Goal: Complete application form: Complete application form

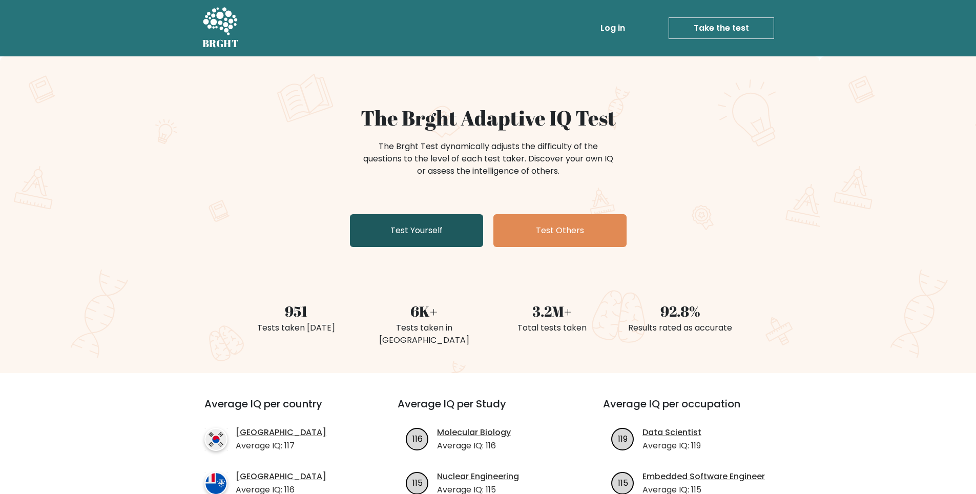
click at [441, 217] on link "Test Yourself" at bounding box center [416, 230] width 133 height 33
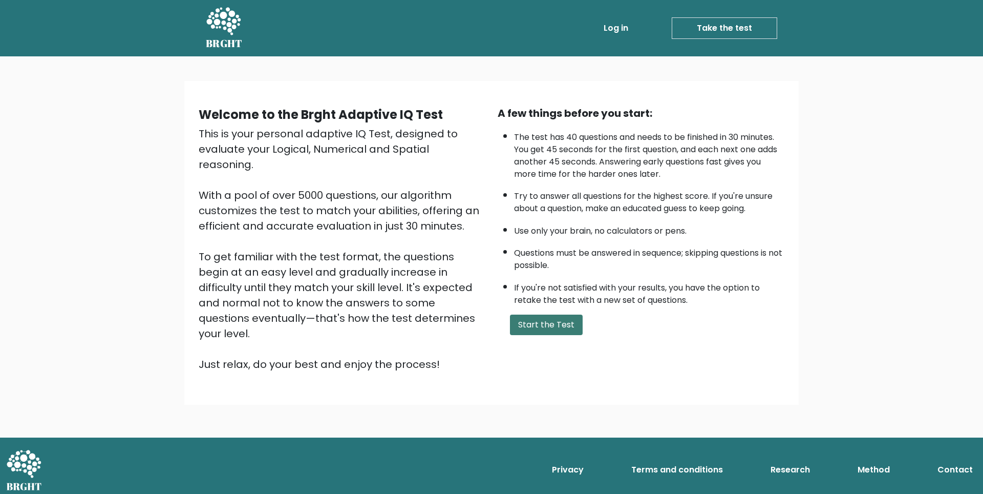
click at [559, 315] on button "Start the Test" at bounding box center [546, 324] width 73 height 20
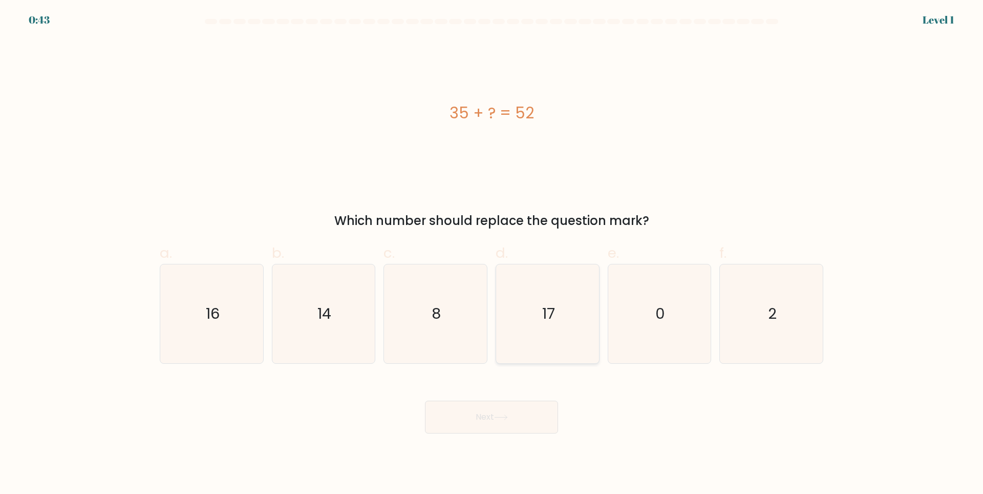
click at [545, 311] on text "17" at bounding box center [548, 313] width 13 height 20
click at [492, 254] on input "d. 17" at bounding box center [492, 250] width 1 height 7
radio input "true"
click at [531, 409] on button "Next" at bounding box center [491, 417] width 133 height 33
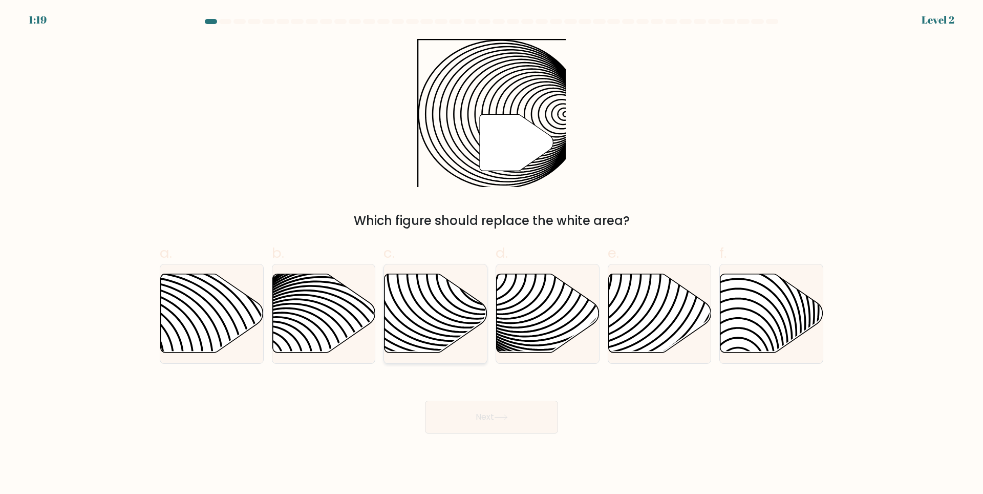
click at [446, 331] on icon at bounding box center [436, 313] width 103 height 79
click at [492, 254] on input "c." at bounding box center [492, 250] width 1 height 7
radio input "true"
click at [496, 425] on button "Next" at bounding box center [491, 417] width 133 height 33
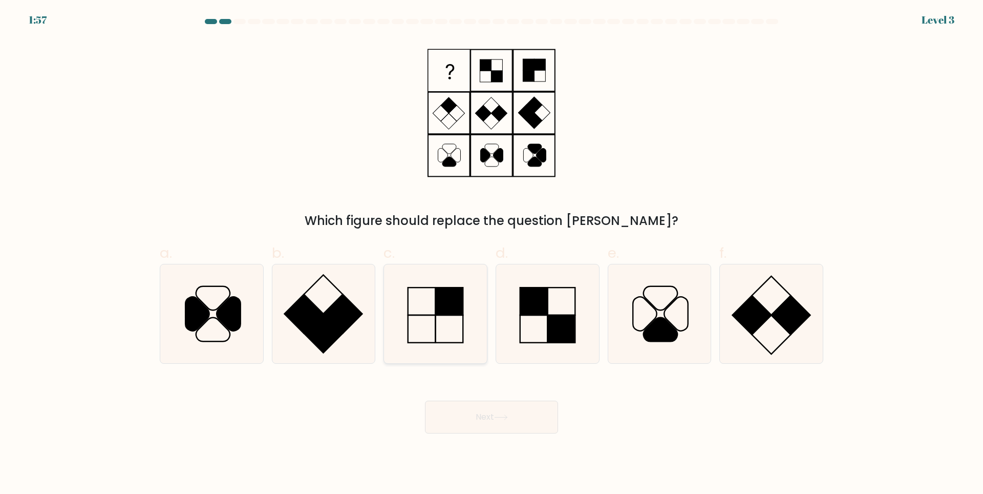
click at [440, 314] on rect at bounding box center [450, 301] width 28 height 28
click at [492, 254] on input "c." at bounding box center [492, 250] width 1 height 7
radio input "true"
click at [509, 426] on button "Next" at bounding box center [491, 417] width 133 height 33
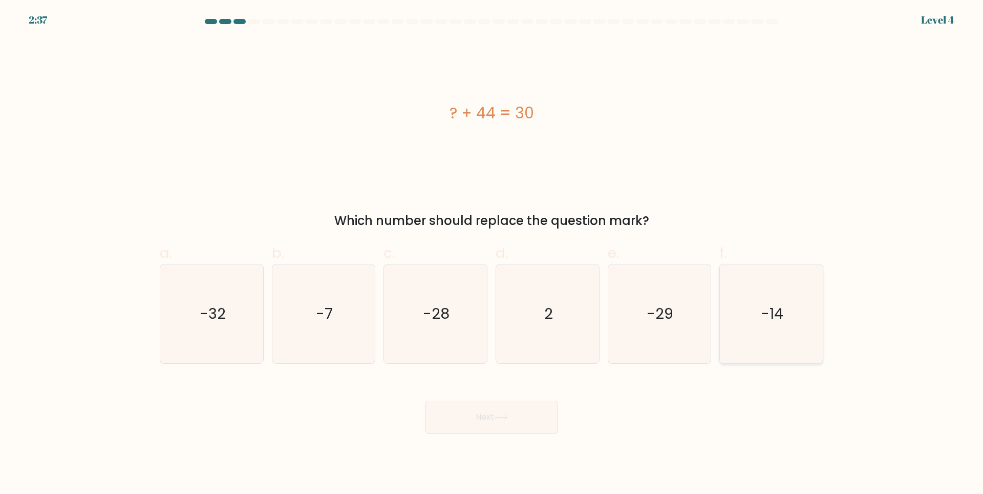
click at [785, 322] on icon "-14" at bounding box center [771, 313] width 99 height 99
click at [492, 254] on input "f. -14" at bounding box center [492, 250] width 1 height 7
radio input "true"
click at [536, 415] on button "Next" at bounding box center [491, 417] width 133 height 33
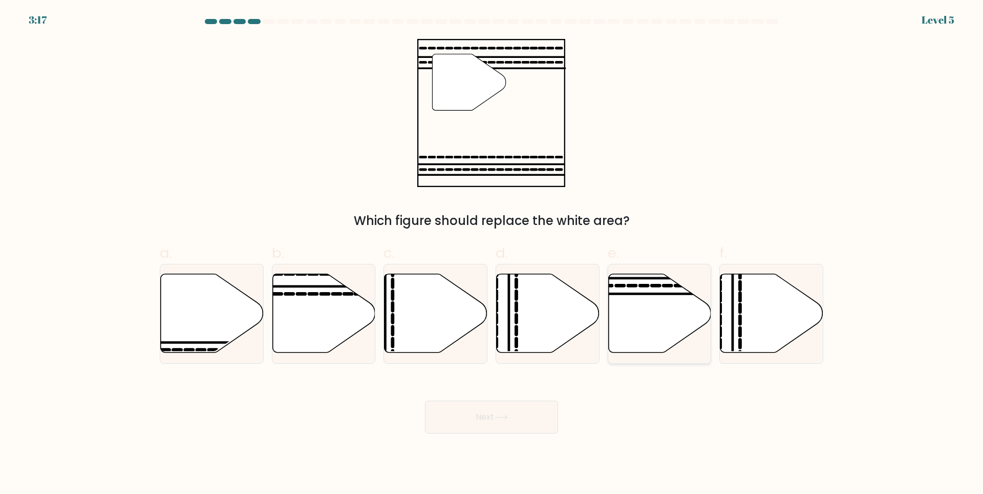
click at [647, 291] on icon at bounding box center [659, 313] width 103 height 79
click at [492, 254] on input "e." at bounding box center [492, 250] width 1 height 7
radio input "true"
click at [493, 414] on button "Next" at bounding box center [491, 417] width 133 height 33
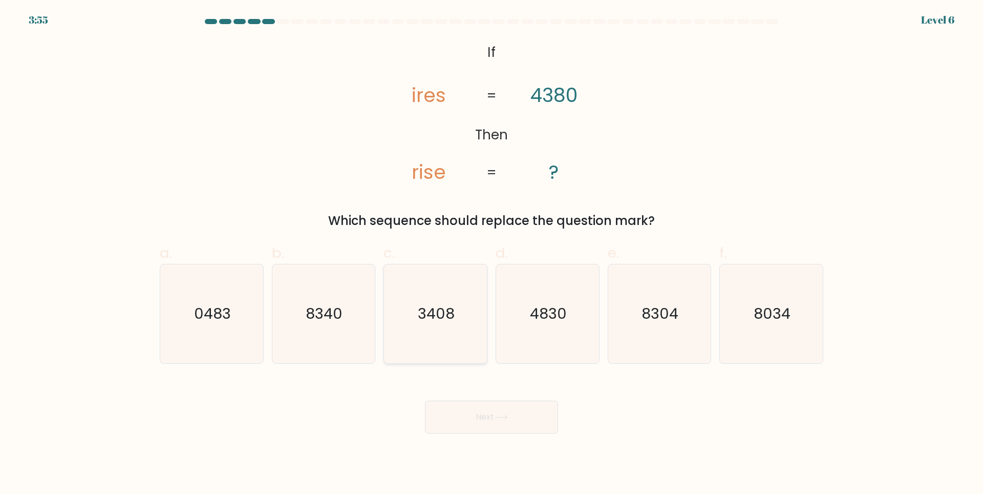
click at [449, 324] on icon "3408" at bounding box center [435, 313] width 99 height 99
click at [492, 254] on input "c. 3408" at bounding box center [492, 250] width 1 height 7
radio input "true"
click at [500, 413] on button "Next" at bounding box center [491, 417] width 133 height 33
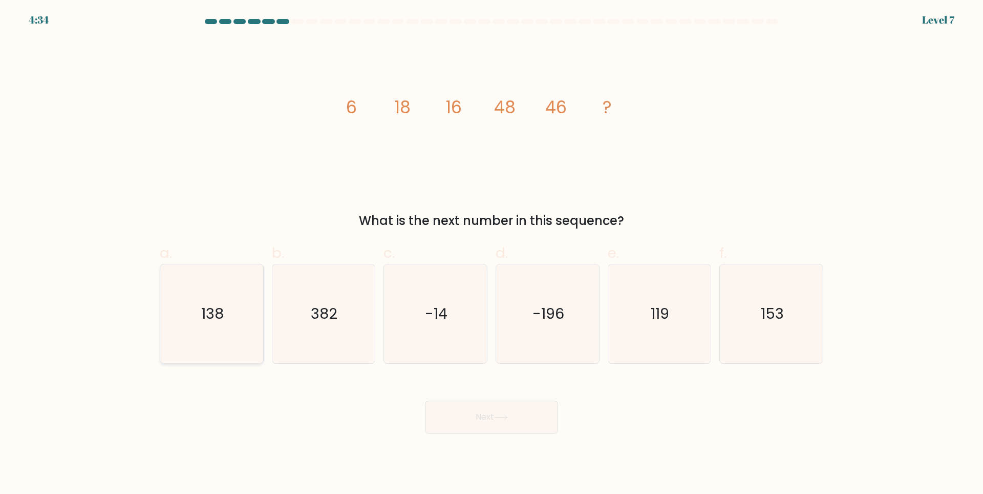
click at [204, 318] on text "138" at bounding box center [212, 313] width 23 height 20
click at [492, 254] on input "a. 138" at bounding box center [492, 250] width 1 height 7
radio input "true"
click at [498, 419] on icon at bounding box center [501, 417] width 14 height 6
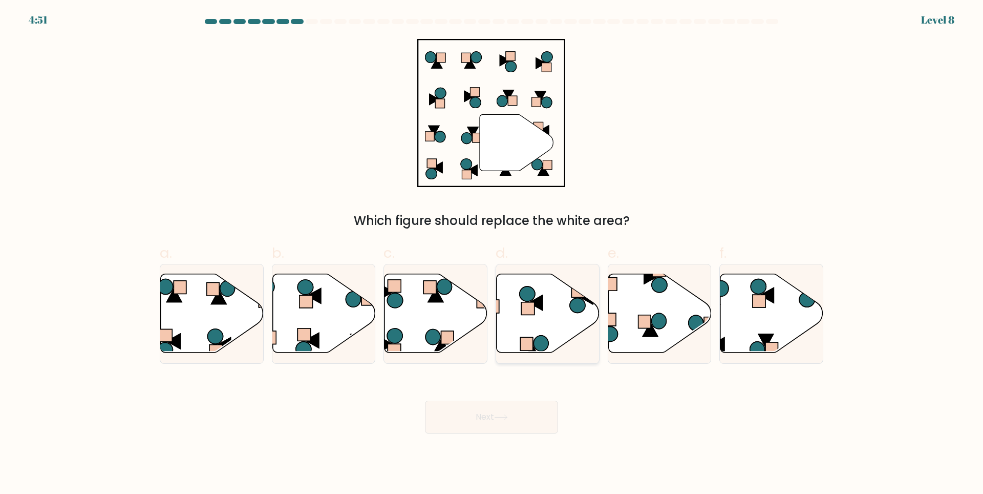
click at [548, 320] on icon at bounding box center [548, 313] width 103 height 79
click at [492, 254] on input "d." at bounding box center [492, 250] width 1 height 7
radio input "true"
click at [529, 421] on button "Next" at bounding box center [491, 417] width 133 height 33
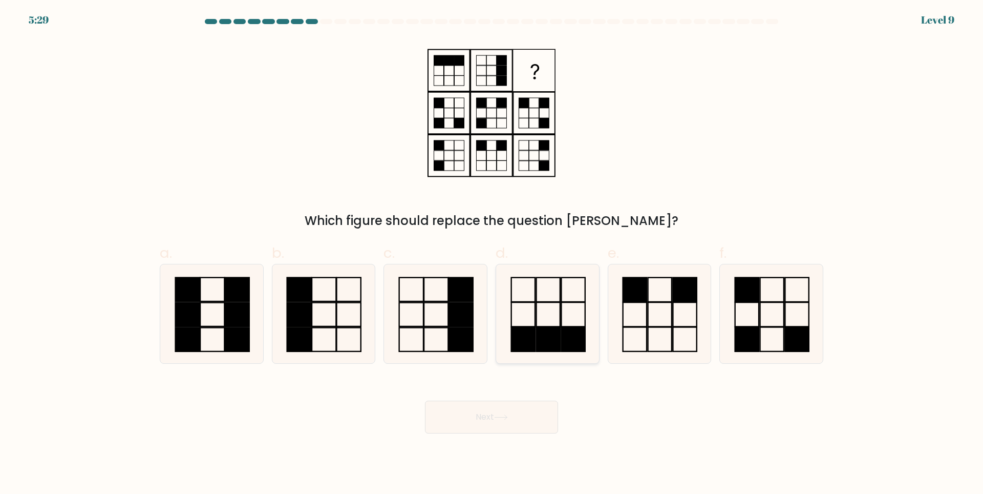
click at [562, 308] on rect at bounding box center [573, 314] width 24 height 24
click at [492, 254] on input "d." at bounding box center [492, 250] width 1 height 7
radio input "true"
click at [521, 417] on button "Next" at bounding box center [491, 417] width 133 height 33
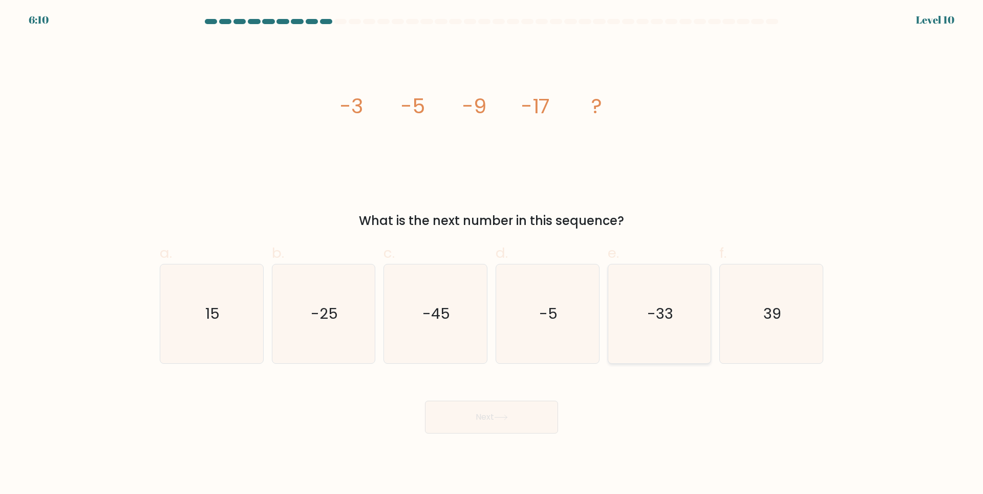
click at [699, 317] on icon "-33" at bounding box center [659, 313] width 99 height 99
click at [492, 254] on input "e. -33" at bounding box center [492, 250] width 1 height 7
radio input "true"
click at [529, 416] on button "Next" at bounding box center [491, 417] width 133 height 33
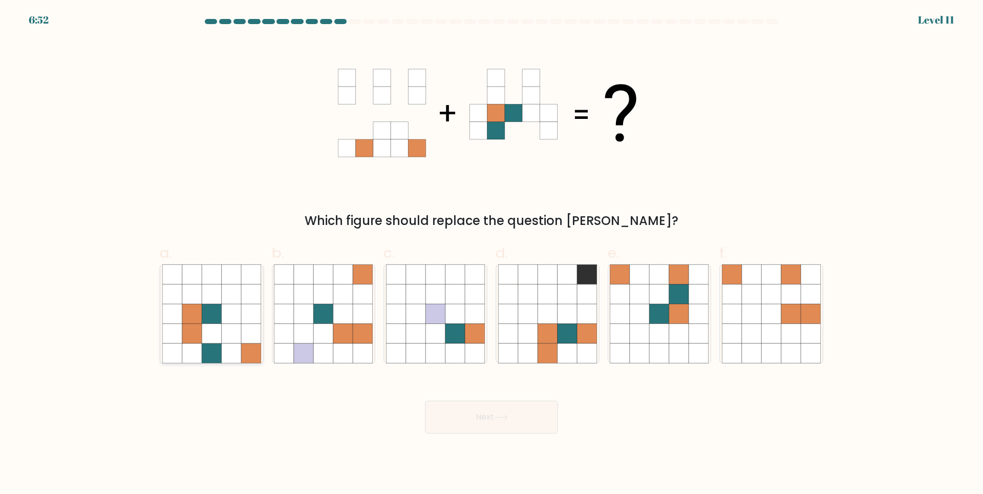
click at [238, 316] on icon at bounding box center [231, 313] width 19 height 19
click at [492, 254] on input "a." at bounding box center [492, 250] width 1 height 7
radio input "true"
click at [658, 314] on icon at bounding box center [659, 313] width 19 height 19
click at [492, 254] on input "e." at bounding box center [492, 250] width 1 height 7
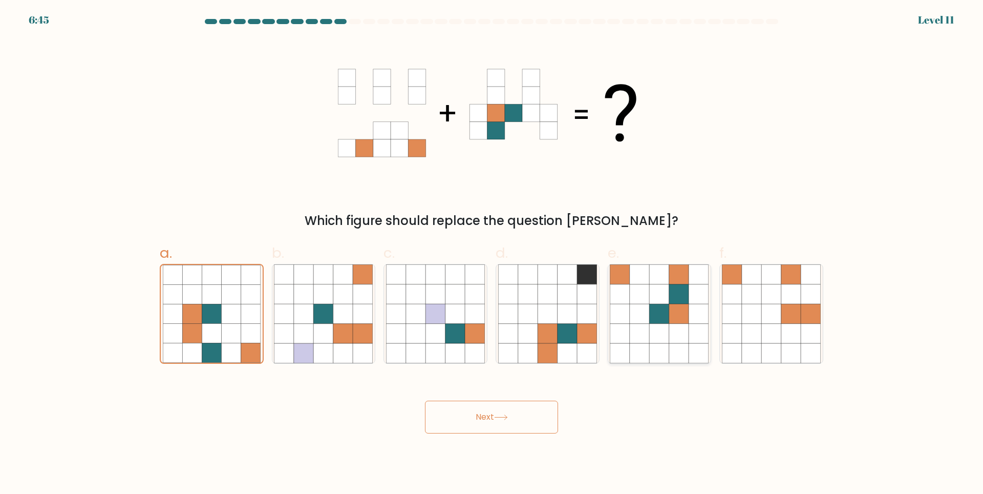
radio input "true"
click at [518, 417] on button "Next" at bounding box center [491, 417] width 133 height 33
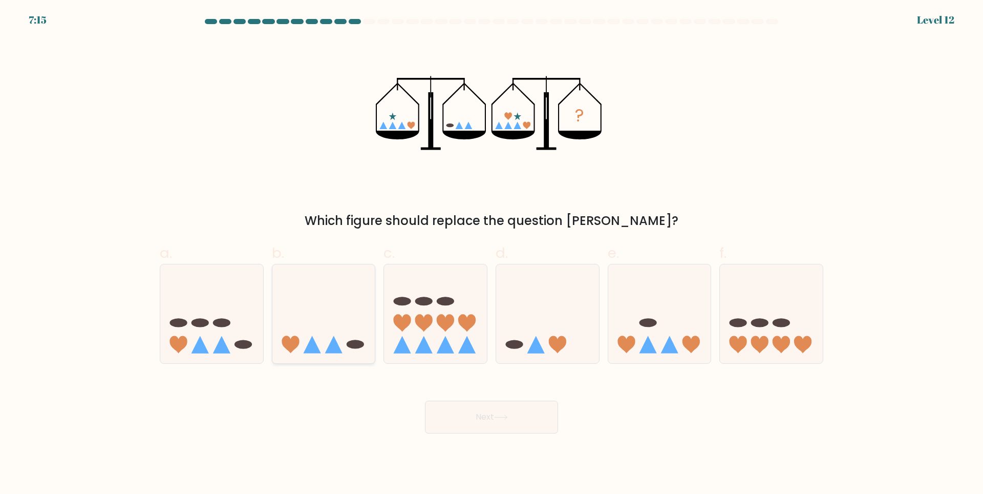
click at [331, 330] on icon at bounding box center [323, 313] width 103 height 85
click at [492, 254] on input "b." at bounding box center [492, 250] width 1 height 7
radio input "true"
click at [455, 406] on button "Next" at bounding box center [491, 417] width 133 height 33
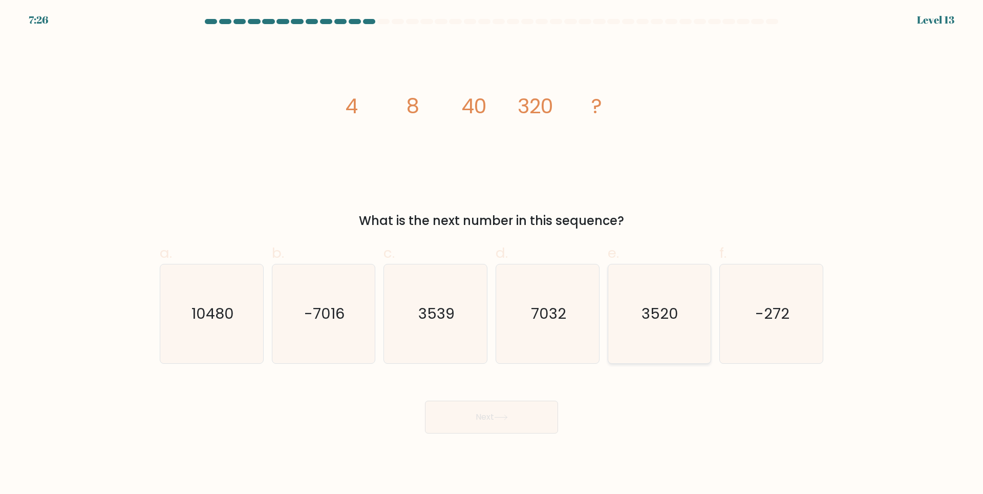
click at [661, 337] on icon "3520" at bounding box center [659, 313] width 99 height 99
click at [492, 254] on input "e. 3520" at bounding box center [492, 250] width 1 height 7
radio input "true"
click at [548, 416] on button "Next" at bounding box center [491, 417] width 133 height 33
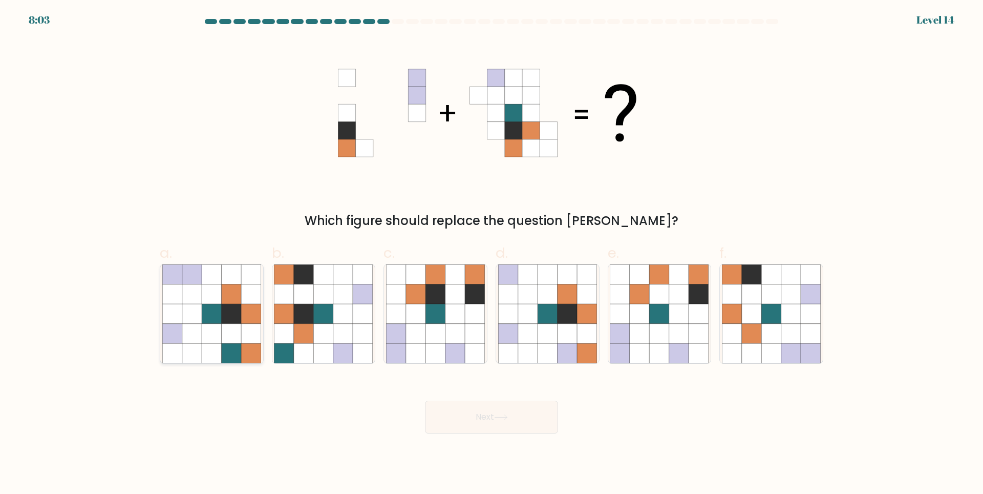
click at [224, 315] on icon at bounding box center [231, 313] width 19 height 19
click at [492, 254] on input "a." at bounding box center [492, 250] width 1 height 7
radio input "true"
click at [759, 322] on icon at bounding box center [751, 313] width 19 height 19
click at [492, 254] on input "f." at bounding box center [492, 250] width 1 height 7
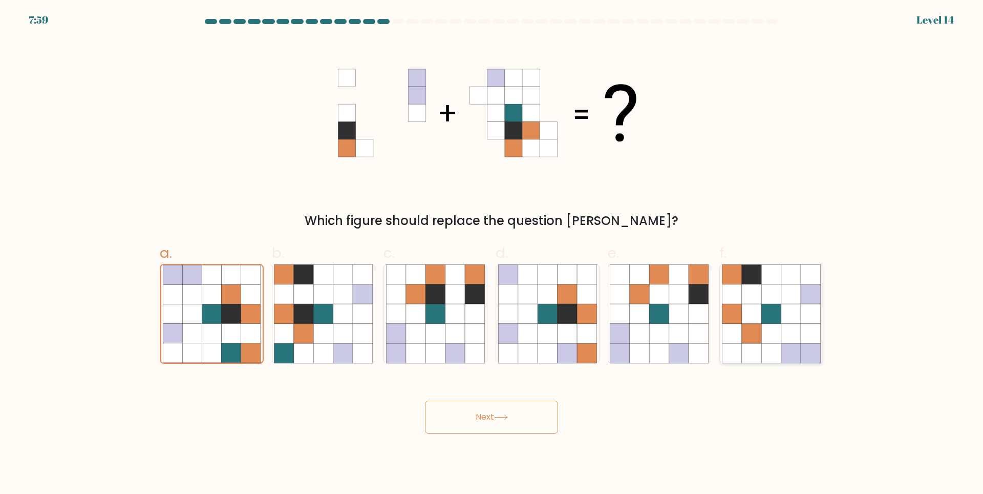
radio input "true"
click at [457, 310] on icon at bounding box center [455, 313] width 19 height 19
click at [492, 254] on input "c." at bounding box center [492, 250] width 1 height 7
radio input "true"
click at [484, 418] on button "Next" at bounding box center [491, 417] width 133 height 33
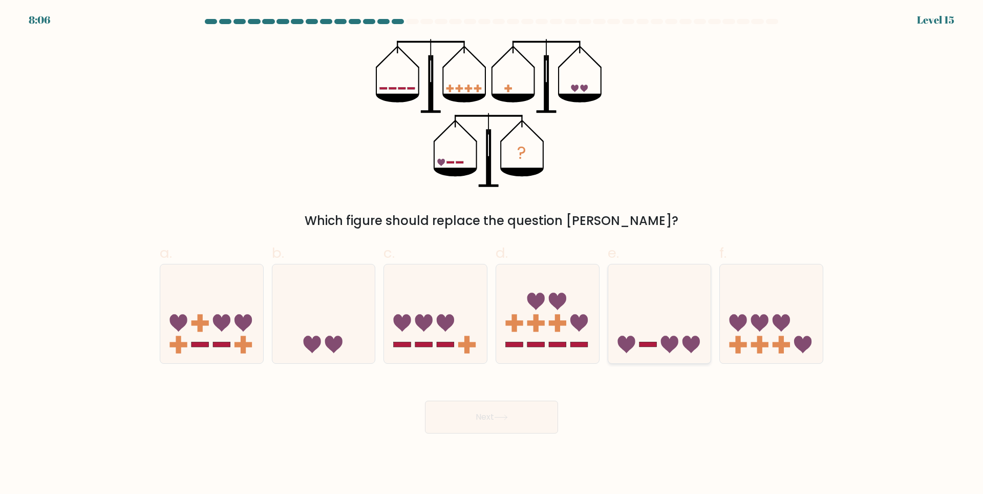
click at [651, 343] on rect at bounding box center [648, 344] width 17 height 5
click at [492, 254] on input "e." at bounding box center [492, 250] width 1 height 7
radio input "true"
click at [515, 420] on button "Next" at bounding box center [491, 417] width 133 height 33
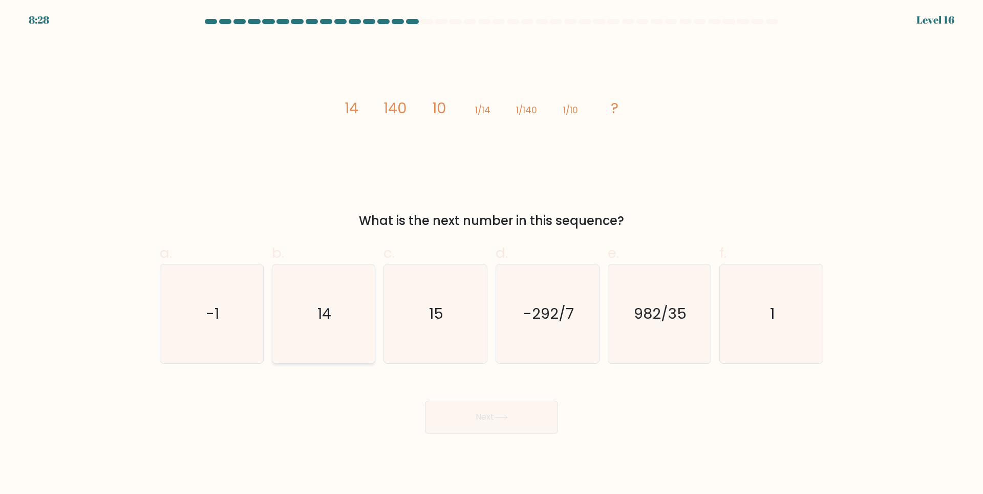
click at [343, 321] on icon "14" at bounding box center [323, 313] width 99 height 99
click at [492, 254] on input "b. 14" at bounding box center [492, 250] width 1 height 7
radio input "true"
click at [513, 423] on button "Next" at bounding box center [491, 417] width 133 height 33
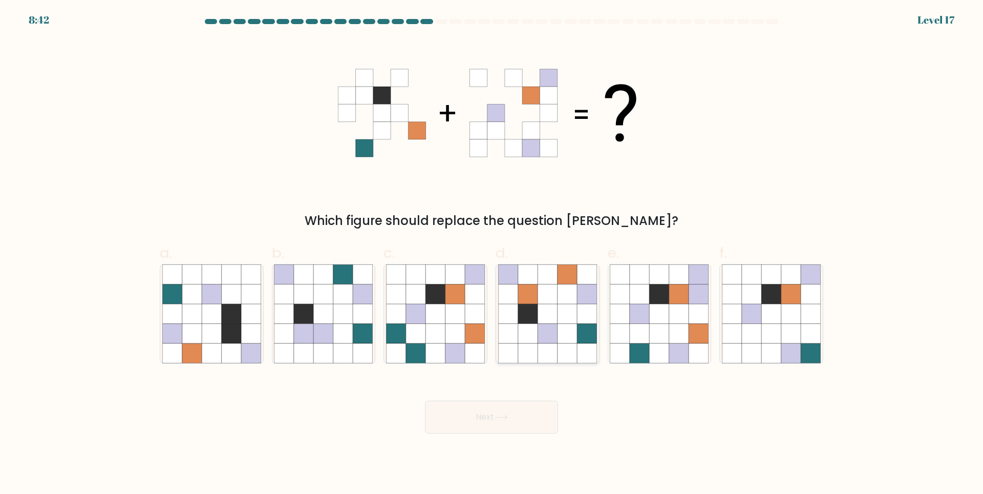
click at [572, 287] on icon at bounding box center [567, 293] width 19 height 19
click at [492, 254] on input "d." at bounding box center [492, 250] width 1 height 7
radio input "true"
click at [517, 431] on button "Next" at bounding box center [491, 417] width 133 height 33
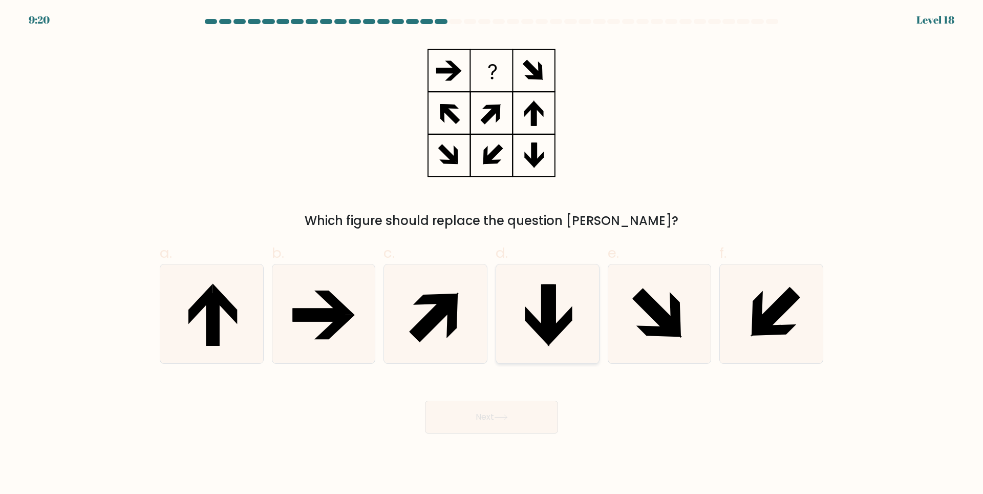
click at [537, 321] on icon at bounding box center [537, 326] width 25 height 40
click at [492, 254] on input "d." at bounding box center [492, 250] width 1 height 7
radio input "true"
click at [530, 416] on button "Next" at bounding box center [491, 417] width 133 height 33
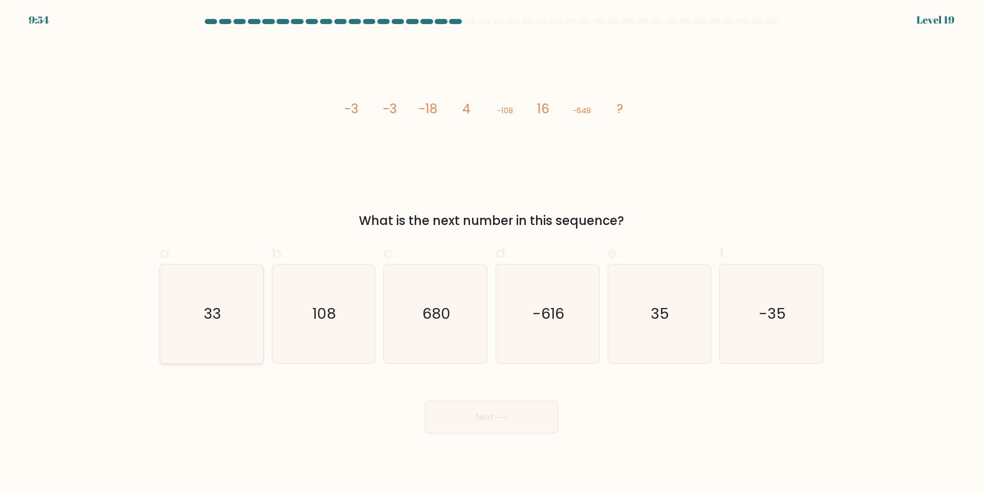
click at [212, 315] on text "33" at bounding box center [212, 313] width 17 height 20
click at [492, 254] on input "a. 33" at bounding box center [492, 250] width 1 height 7
radio input "true"
click at [527, 435] on body "9:54 Level 19" at bounding box center [491, 247] width 983 height 494
click at [519, 417] on button "Next" at bounding box center [491, 417] width 133 height 33
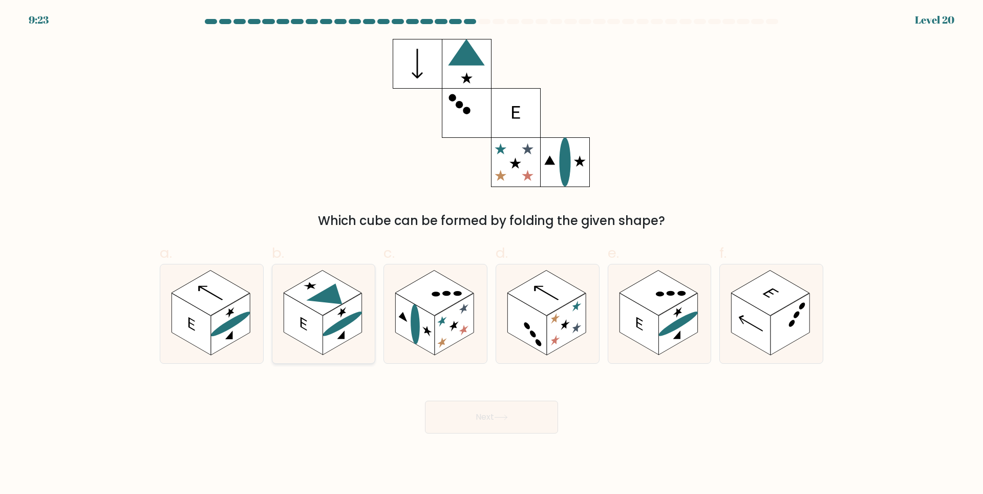
click at [329, 318] on rect at bounding box center [342, 324] width 39 height 62
click at [492, 254] on input "b." at bounding box center [492, 250] width 1 height 7
radio input "true"
click at [501, 427] on button "Next" at bounding box center [491, 417] width 133 height 33
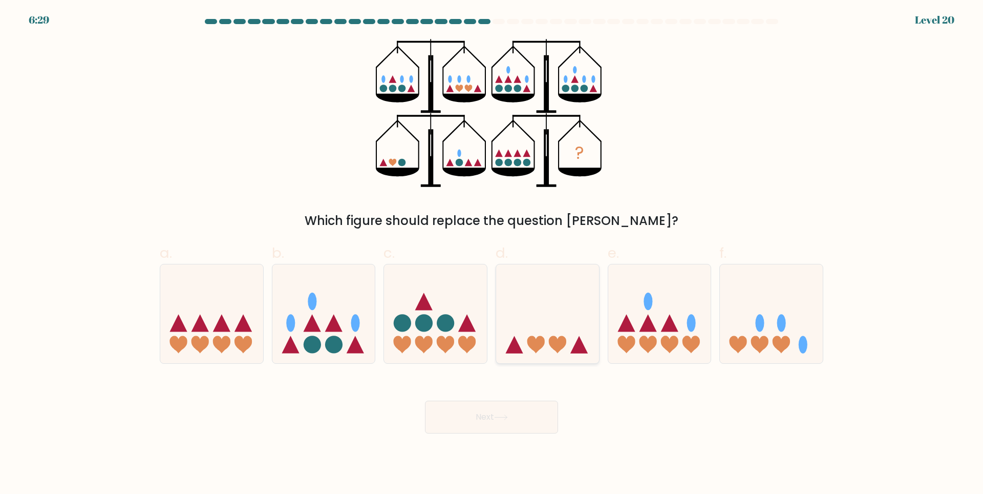
click at [540, 326] on icon at bounding box center [547, 313] width 103 height 85
click at [492, 254] on input "d." at bounding box center [492, 250] width 1 height 7
radio input "true"
click at [512, 425] on button "Next" at bounding box center [491, 417] width 133 height 33
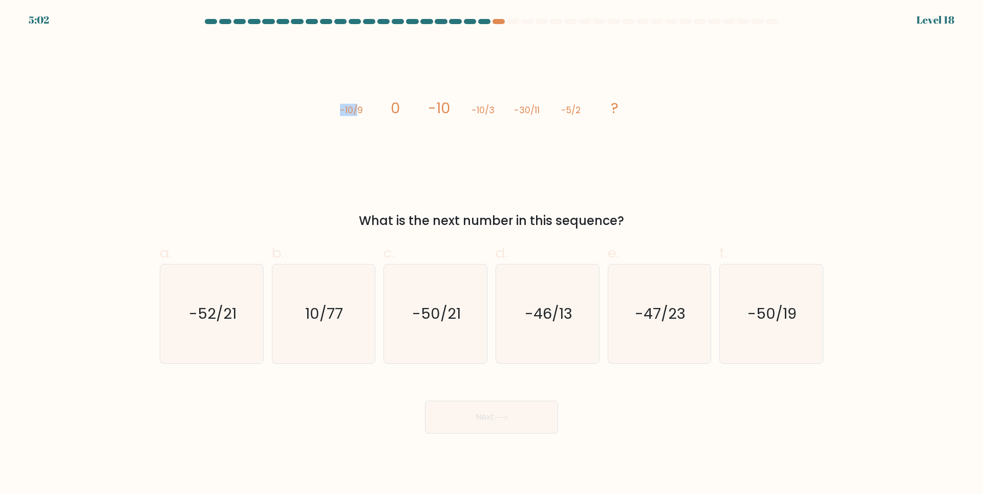
drag, startPoint x: 358, startPoint y: 111, endPoint x: 349, endPoint y: 119, distance: 12.0
click at [341, 117] on icon "image/svg+xml -10/9 0 -10 -10/3 -30/11 -5/2 ?" at bounding box center [491, 113] width 307 height 148
click at [359, 127] on icon "image/svg+xml -10/9 0 -10 -10/3 -30/11 -5/2 ?" at bounding box center [491, 113] width 307 height 148
click at [224, 323] on text "-52/21" at bounding box center [213, 313] width 48 height 20
click at [492, 254] on input "a. -52/21" at bounding box center [492, 250] width 1 height 7
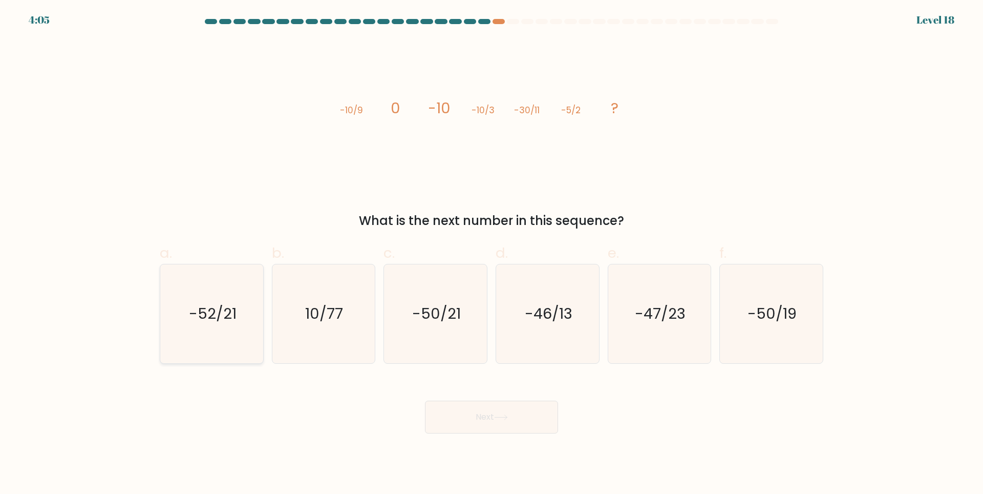
radio input "true"
click at [514, 414] on button "Next" at bounding box center [491, 417] width 133 height 33
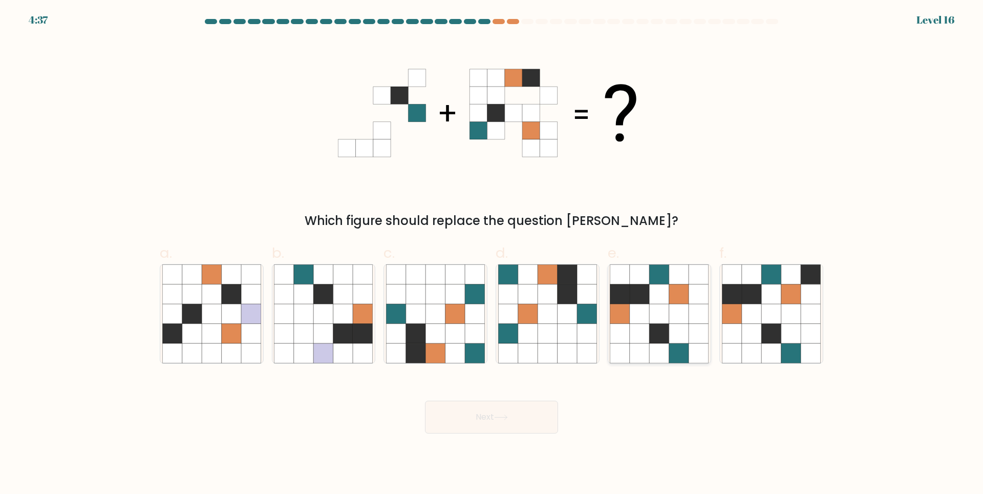
click at [678, 311] on icon at bounding box center [678, 313] width 19 height 19
click at [492, 254] on input "e." at bounding box center [492, 250] width 1 height 7
radio input "true"
click at [519, 407] on button "Next" at bounding box center [491, 417] width 133 height 33
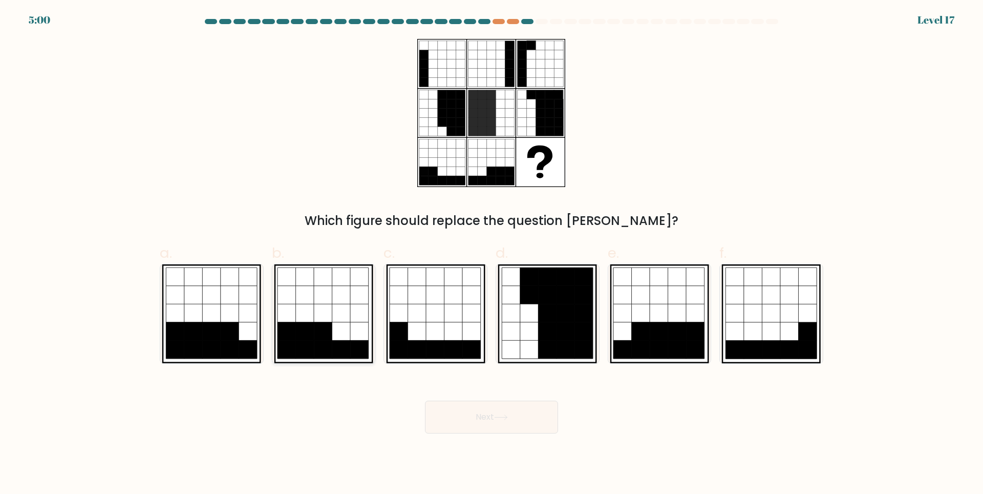
click at [283, 318] on icon at bounding box center [287, 313] width 18 height 18
click at [492, 254] on input "b." at bounding box center [492, 250] width 1 height 7
radio input "true"
click at [243, 319] on icon at bounding box center [248, 313] width 18 height 18
click at [492, 254] on input "a." at bounding box center [492, 250] width 1 height 7
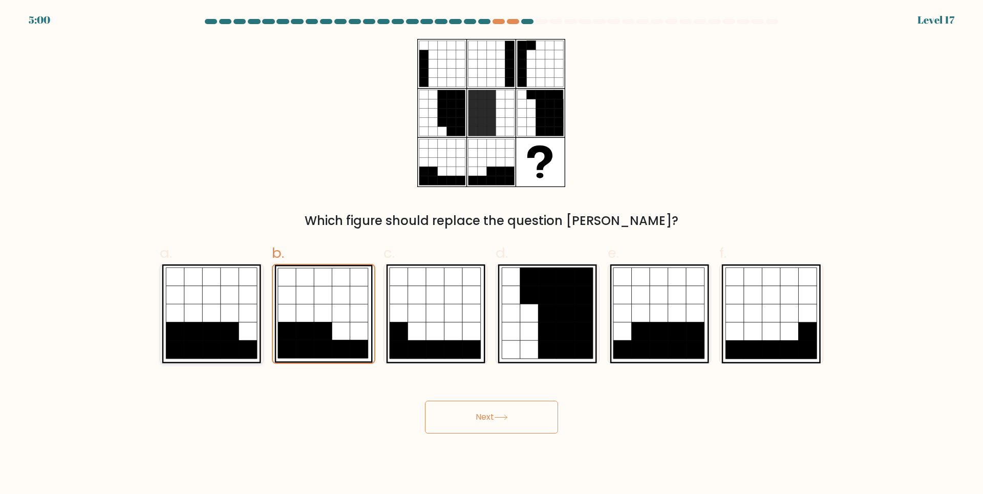
radio input "true"
click at [505, 416] on icon at bounding box center [501, 417] width 14 height 6
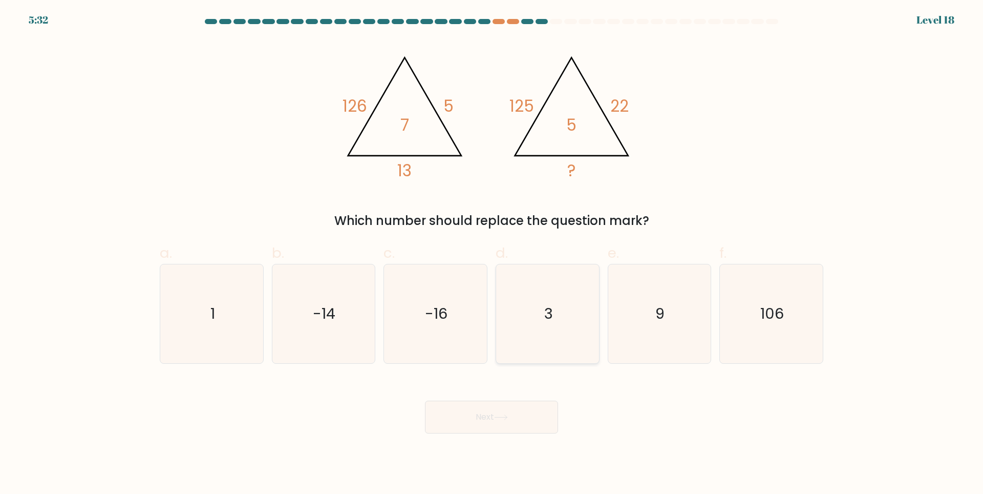
click at [561, 321] on icon "3" at bounding box center [547, 313] width 99 height 99
click at [492, 254] on input "d. 3" at bounding box center [492, 250] width 1 height 7
radio input "true"
click at [544, 426] on button "Next" at bounding box center [491, 417] width 133 height 33
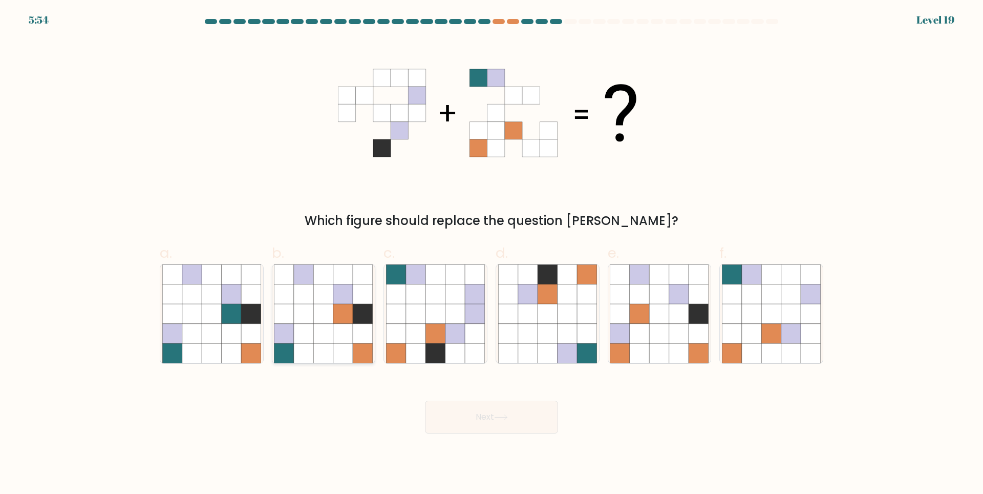
click at [356, 329] on icon at bounding box center [362, 332] width 19 height 19
click at [492, 254] on input "b." at bounding box center [492, 250] width 1 height 7
radio input "true"
click at [451, 415] on button "Next" at bounding box center [491, 417] width 133 height 33
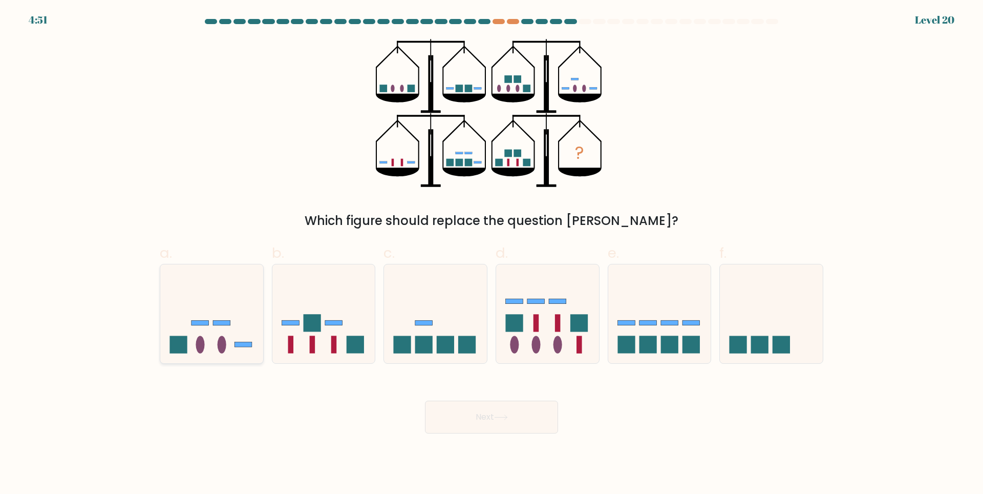
click at [196, 347] on ellipse at bounding box center [200, 344] width 9 height 17
click at [492, 254] on input "a." at bounding box center [492, 250] width 1 height 7
radio input "true"
click at [479, 409] on button "Next" at bounding box center [491, 417] width 133 height 33
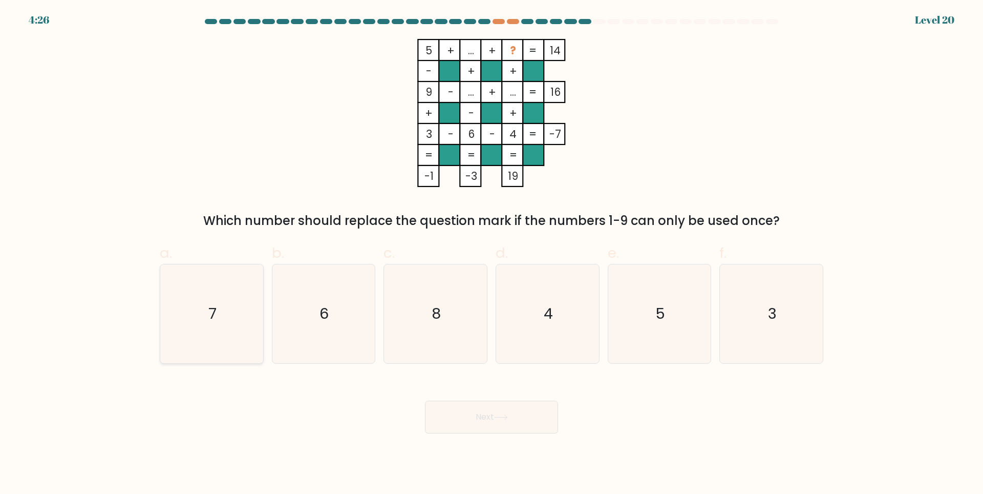
click at [238, 281] on icon "7" at bounding box center [211, 313] width 99 height 99
click at [492, 254] on input "a. 7" at bounding box center [492, 250] width 1 height 7
radio input "true"
click at [497, 411] on button "Next" at bounding box center [491, 417] width 133 height 33
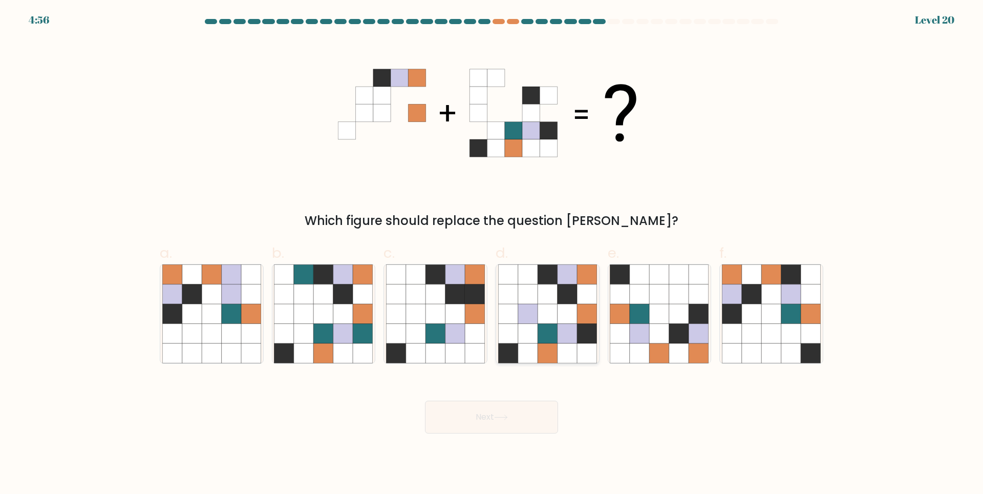
click at [570, 327] on icon at bounding box center [567, 332] width 19 height 19
click at [492, 254] on input "d." at bounding box center [492, 250] width 1 height 7
radio input "true"
click at [762, 325] on icon at bounding box center [771, 332] width 19 height 19
click at [492, 254] on input "f." at bounding box center [492, 250] width 1 height 7
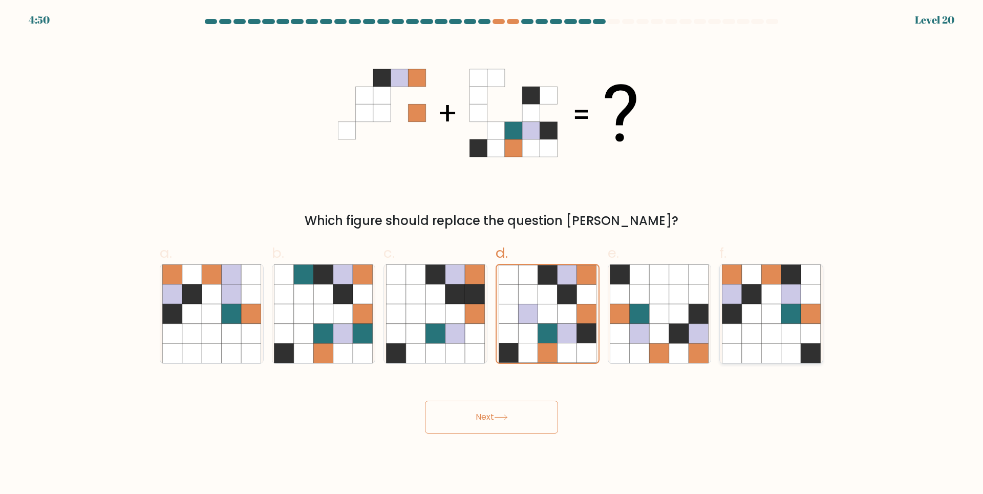
radio input "true"
click at [541, 411] on button "Next" at bounding box center [491, 417] width 133 height 33
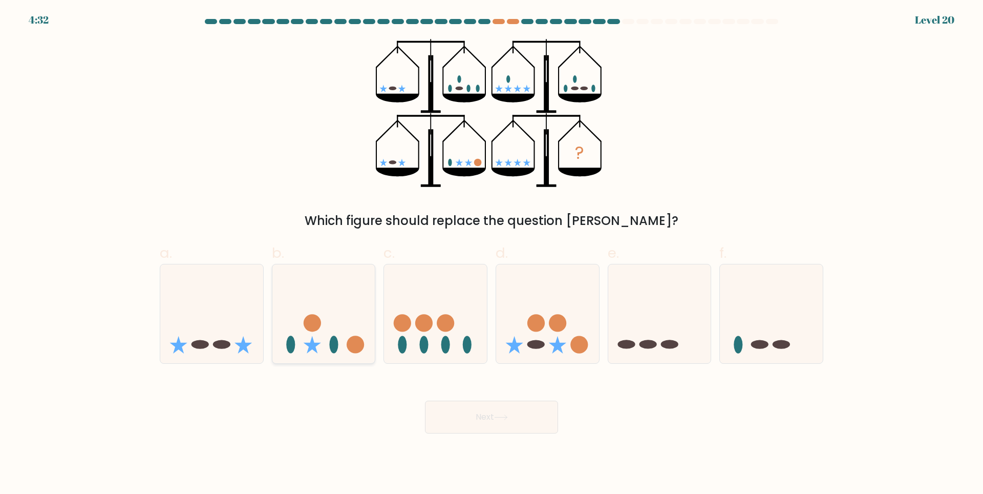
click at [333, 355] on icon at bounding box center [323, 313] width 103 height 85
click at [492, 254] on input "b." at bounding box center [492, 250] width 1 height 7
radio input "true"
click at [451, 401] on button "Next" at bounding box center [491, 417] width 133 height 33
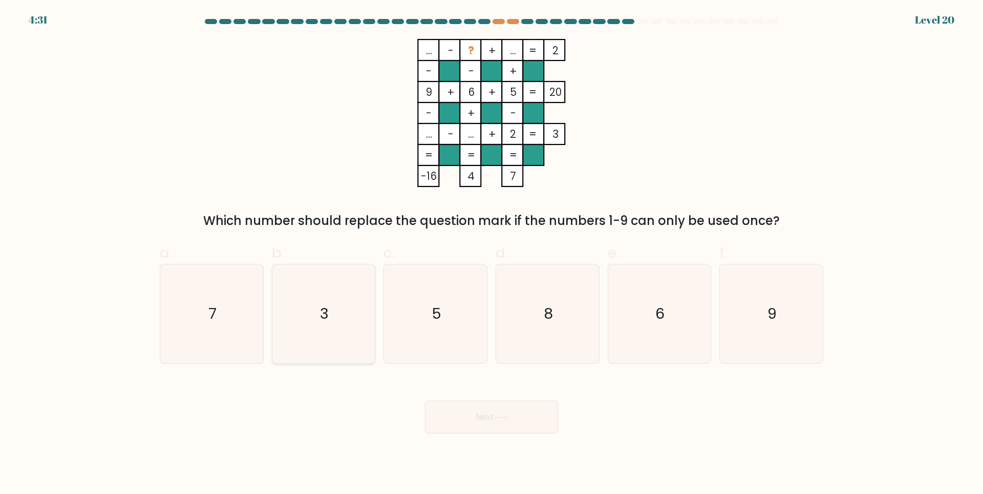
click at [360, 317] on icon "3" at bounding box center [323, 313] width 99 height 99
click at [492, 254] on input "b. 3" at bounding box center [492, 250] width 1 height 7
radio input "true"
click at [448, 424] on button "Next" at bounding box center [491, 417] width 133 height 33
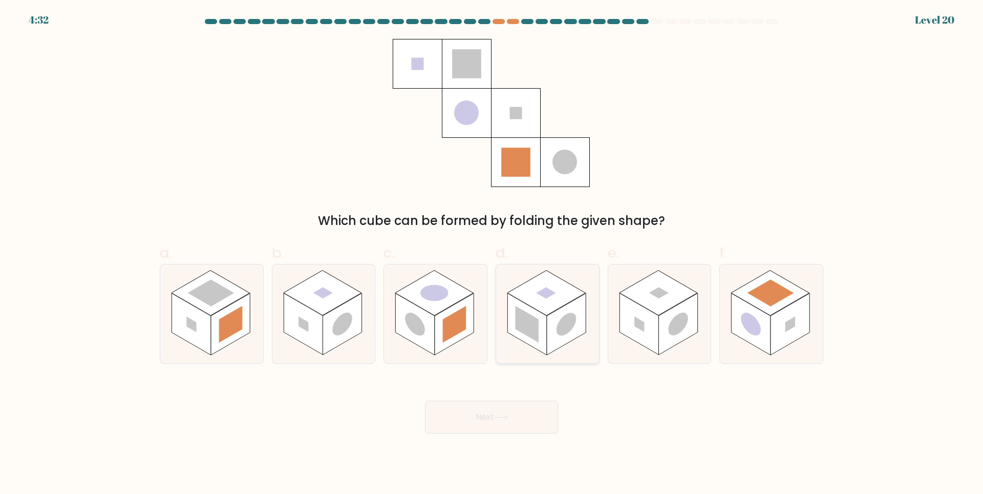
click at [515, 317] on rect at bounding box center [527, 324] width 39 height 62
click at [492, 254] on input "d." at bounding box center [492, 250] width 1 height 7
radio input "true"
click at [544, 430] on button "Next" at bounding box center [491, 417] width 133 height 33
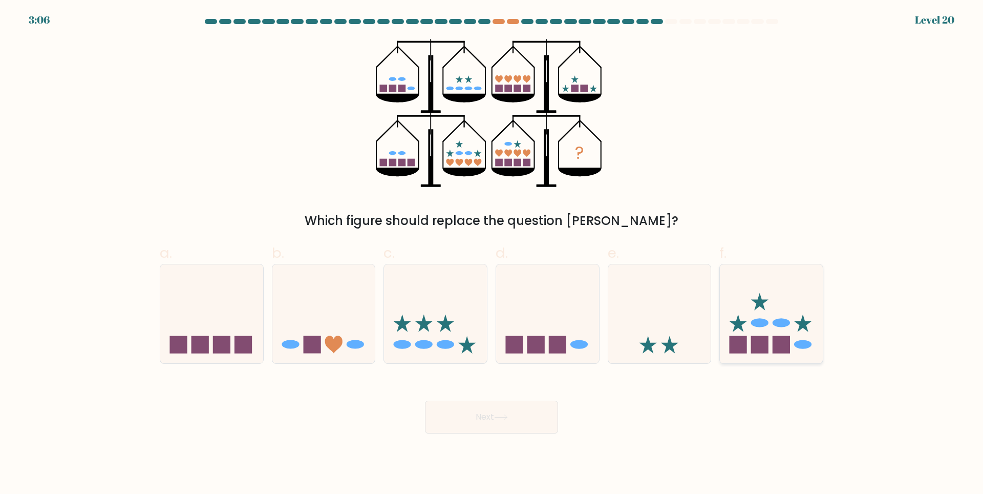
click at [787, 317] on icon at bounding box center [771, 313] width 103 height 85
click at [492, 254] on input "f." at bounding box center [492, 250] width 1 height 7
radio input "true"
click at [459, 351] on icon at bounding box center [435, 313] width 103 height 85
click at [492, 254] on input "c." at bounding box center [492, 250] width 1 height 7
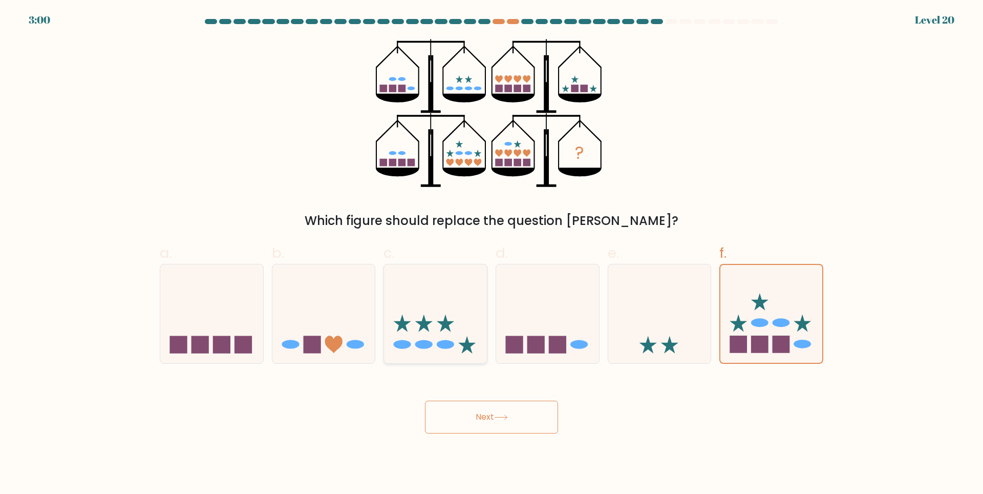
radio input "true"
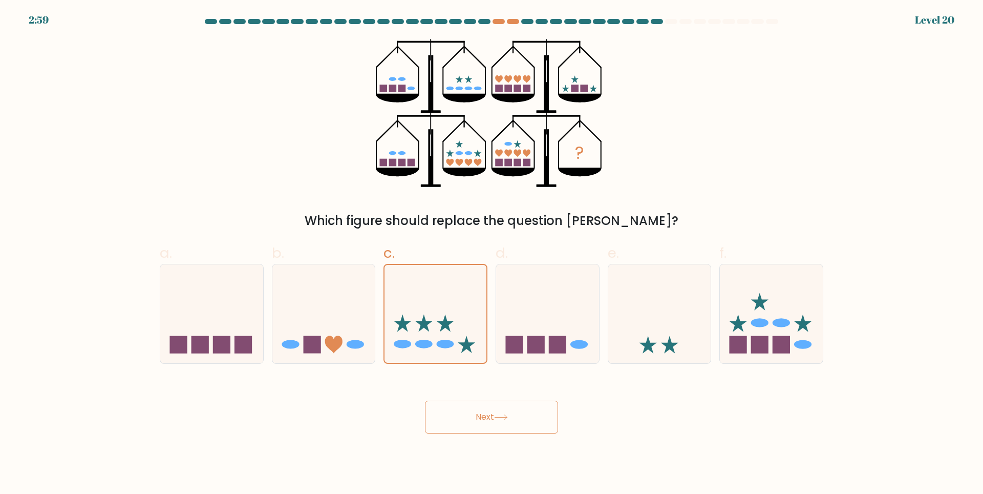
click at [492, 423] on button "Next" at bounding box center [491, 417] width 133 height 33
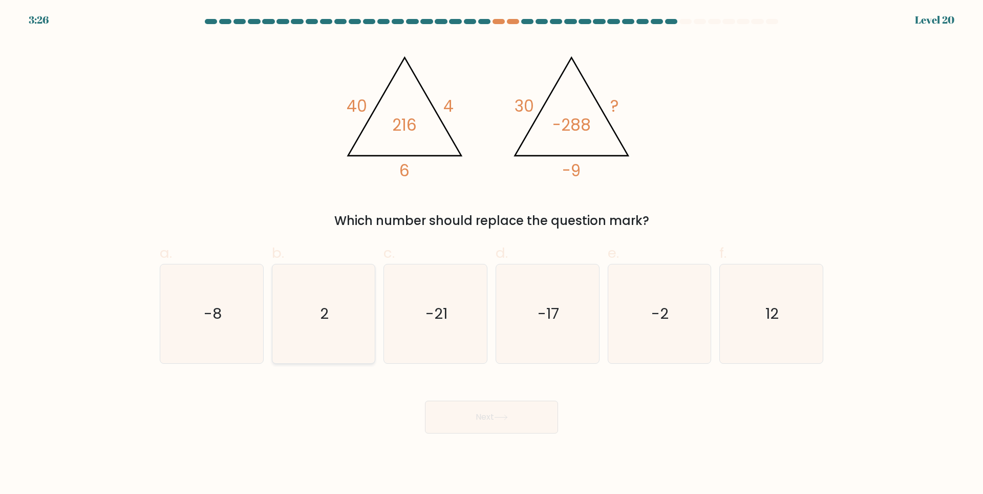
click at [323, 325] on icon "2" at bounding box center [323, 313] width 99 height 99
click at [492, 254] on input "b. 2" at bounding box center [492, 250] width 1 height 7
radio input "true"
click at [634, 331] on icon "-2" at bounding box center [659, 313] width 99 height 99
click at [492, 254] on input "e. -2" at bounding box center [492, 250] width 1 height 7
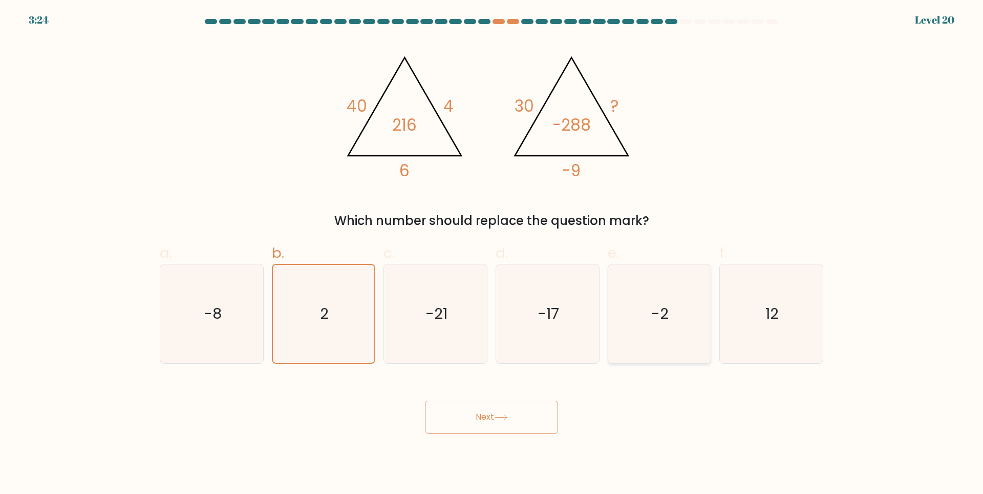
radio input "true"
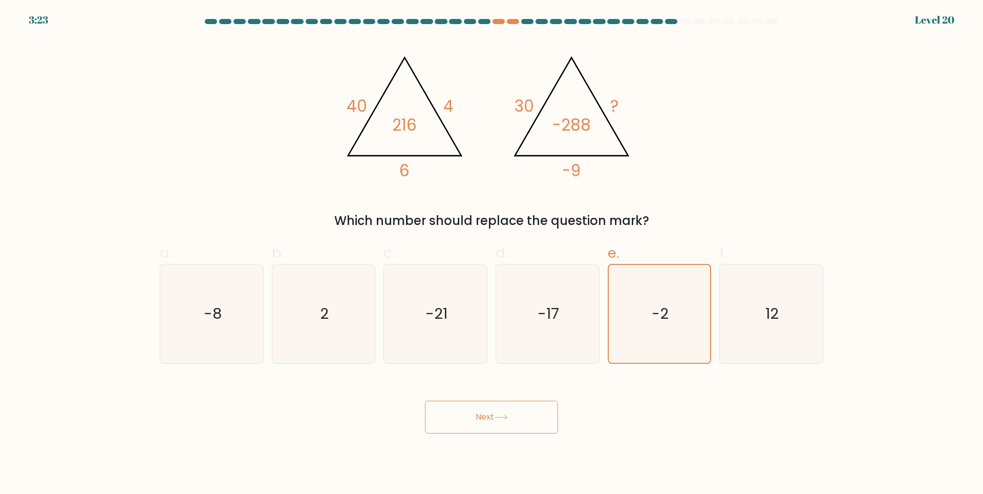
click at [536, 409] on button "Next" at bounding box center [491, 417] width 133 height 33
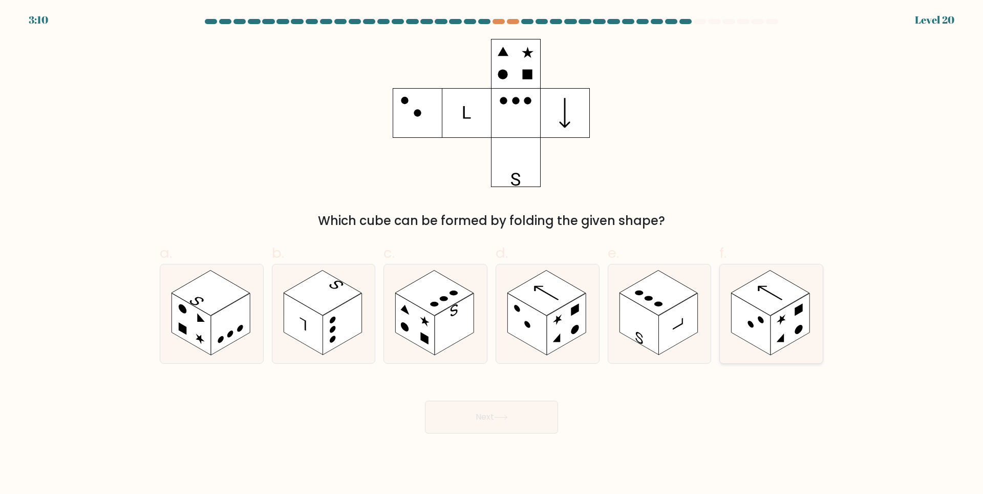
click at [749, 332] on rect at bounding box center [751, 324] width 39 height 62
click at [492, 254] on input "f." at bounding box center [492, 250] width 1 height 7
radio input "true"
click at [526, 417] on button "Next" at bounding box center [491, 417] width 133 height 33
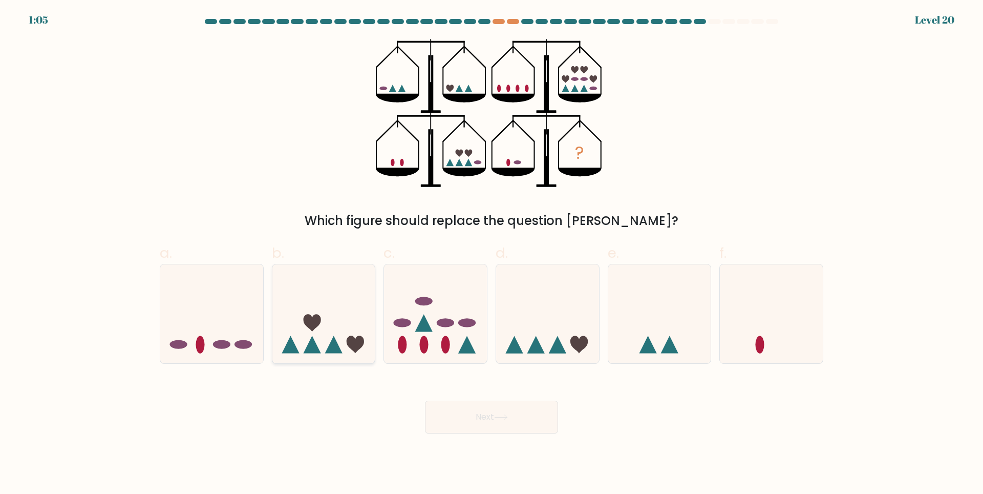
click at [352, 329] on icon at bounding box center [323, 313] width 103 height 85
click at [492, 254] on input "b." at bounding box center [492, 250] width 1 height 7
radio input "true"
click at [480, 416] on button "Next" at bounding box center [491, 417] width 133 height 33
click at [470, 431] on button "Next" at bounding box center [491, 417] width 133 height 33
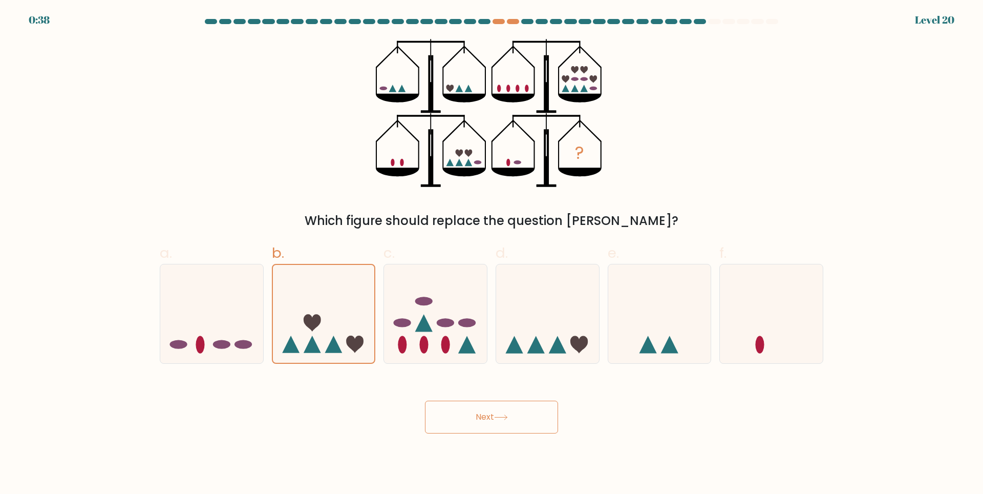
click at [523, 417] on button "Next" at bounding box center [491, 417] width 133 height 33
click at [454, 425] on button "Next" at bounding box center [491, 417] width 133 height 33
click at [431, 418] on button "Next" at bounding box center [491, 417] width 133 height 33
click at [568, 433] on div "Next" at bounding box center [492, 404] width 676 height 57
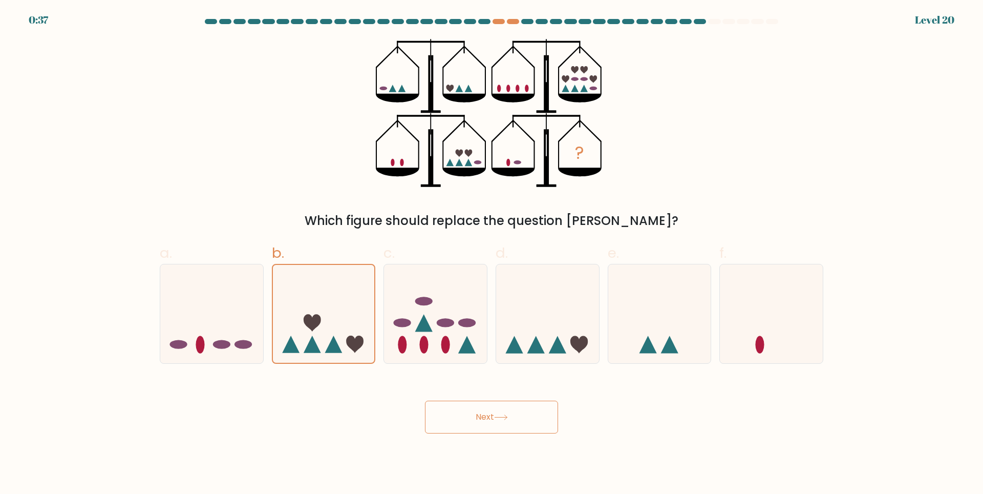
drag, startPoint x: 564, startPoint y: 433, endPoint x: 513, endPoint y: 428, distance: 51.4
click at [533, 433] on div "Next" at bounding box center [492, 404] width 676 height 57
click at [513, 428] on button "Next" at bounding box center [491, 417] width 133 height 33
click at [465, 428] on button "Next" at bounding box center [491, 417] width 133 height 33
drag, startPoint x: 512, startPoint y: 419, endPoint x: 478, endPoint y: 425, distance: 34.8
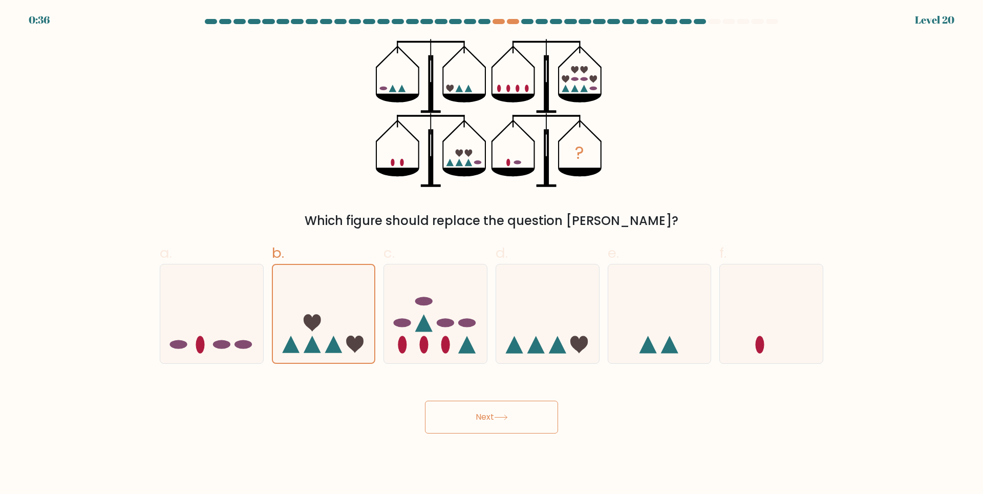
click at [484, 419] on button "Next" at bounding box center [491, 417] width 133 height 33
click at [496, 428] on button "Next" at bounding box center [491, 417] width 133 height 33
click at [474, 423] on button "Next" at bounding box center [491, 417] width 133 height 33
click at [474, 421] on button "Next" at bounding box center [491, 417] width 133 height 33
click at [464, 416] on button "Next" at bounding box center [491, 417] width 133 height 33
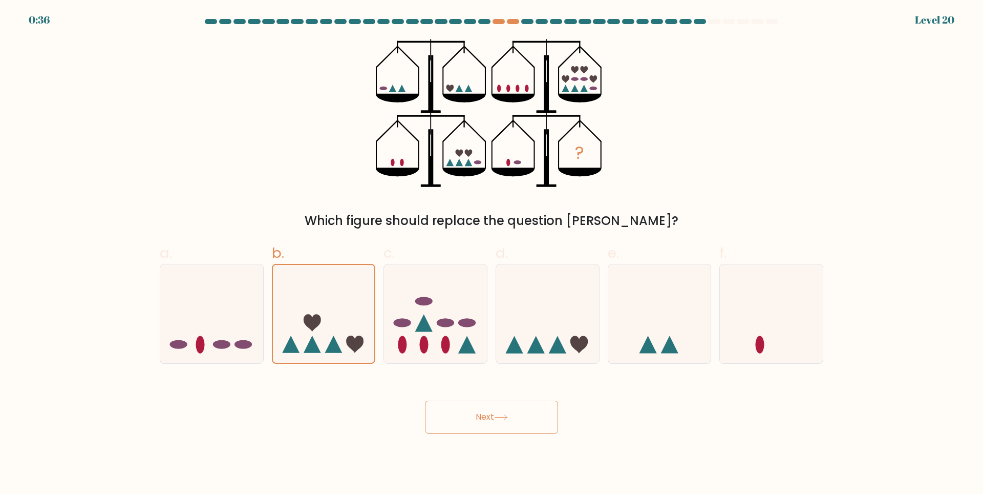
click at [472, 415] on button "Next" at bounding box center [491, 417] width 133 height 33
drag, startPoint x: 472, startPoint y: 415, endPoint x: 612, endPoint y: 423, distance: 140.5
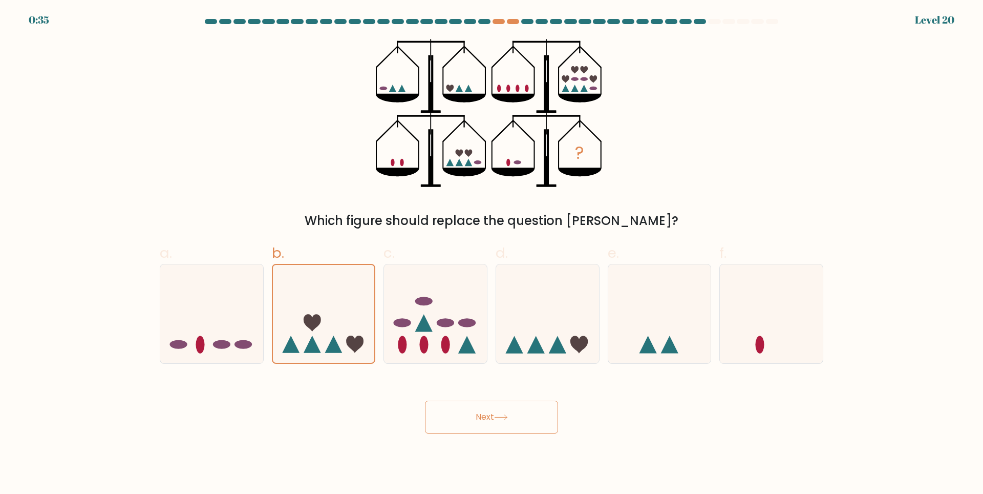
click at [473, 415] on button "Next" at bounding box center [491, 417] width 133 height 33
click at [492, 411] on button "Next" at bounding box center [491, 417] width 133 height 33
click at [491, 411] on button "Next" at bounding box center [491, 417] width 133 height 33
click at [490, 412] on button "Next" at bounding box center [491, 417] width 133 height 33
click at [488, 412] on button "Next" at bounding box center [491, 417] width 133 height 33
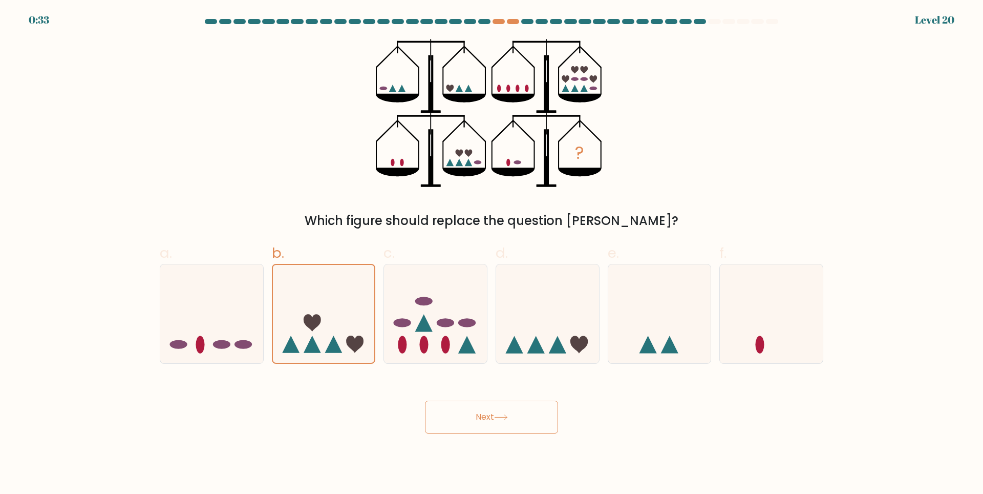
click at [485, 413] on button "Next" at bounding box center [491, 417] width 133 height 33
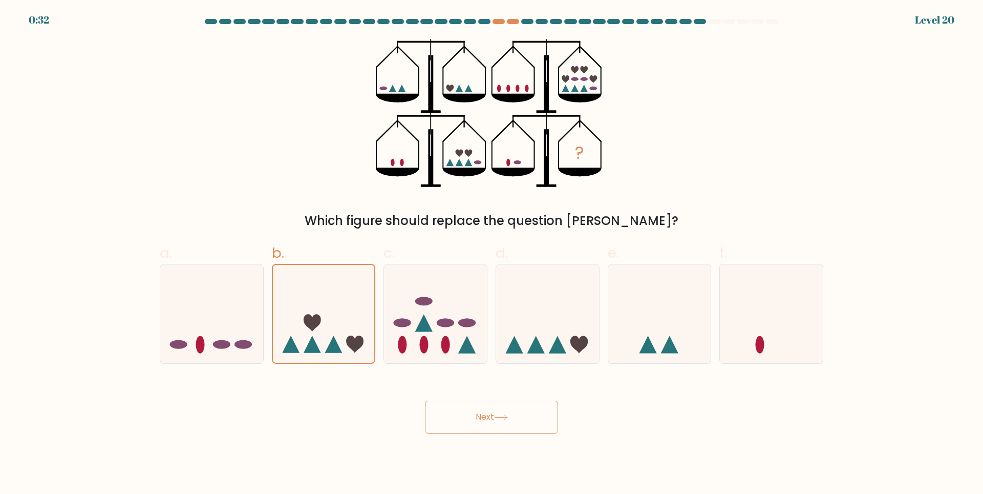
click at [485, 413] on button "Next" at bounding box center [491, 417] width 133 height 33
click at [482, 412] on button "Next" at bounding box center [491, 417] width 133 height 33
drag, startPoint x: 477, startPoint y: 410, endPoint x: 447, endPoint y: 407, distance: 30.9
click at [474, 410] on button "Next" at bounding box center [491, 417] width 133 height 33
drag, startPoint x: 447, startPoint y: 407, endPoint x: 490, endPoint y: 403, distance: 43.2
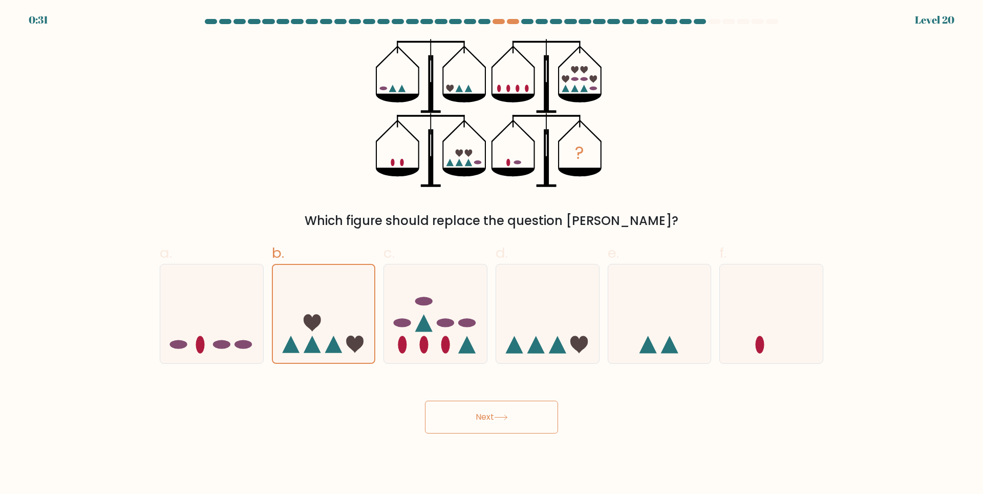
click at [454, 405] on button "Next" at bounding box center [491, 417] width 133 height 33
click at [490, 404] on button "Next" at bounding box center [491, 417] width 133 height 33
click at [477, 409] on button "Next" at bounding box center [491, 417] width 133 height 33
click at [526, 410] on button "Next" at bounding box center [491, 417] width 133 height 33
click at [520, 410] on button "Next" at bounding box center [491, 417] width 133 height 33
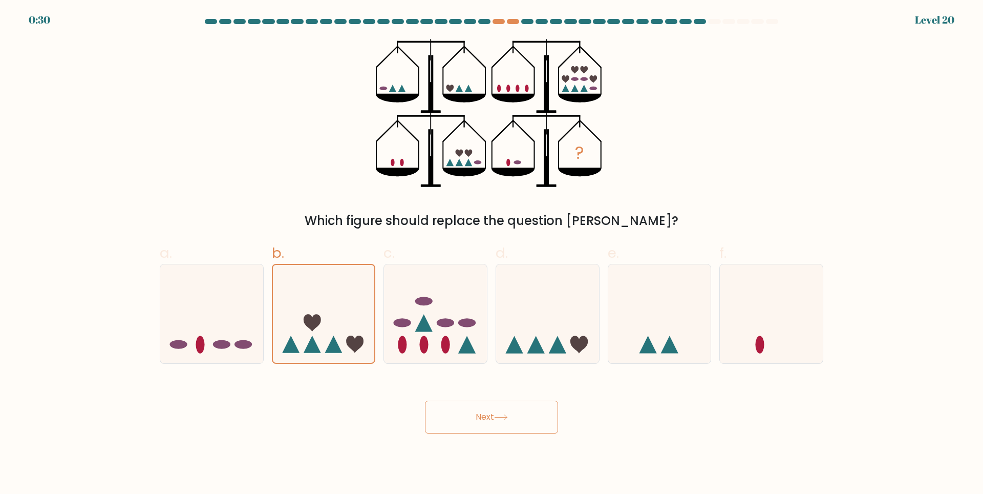
click at [519, 410] on button "Next" at bounding box center [491, 417] width 133 height 33
click at [514, 404] on button "Next" at bounding box center [491, 417] width 133 height 33
click at [514, 403] on button "Next" at bounding box center [491, 417] width 133 height 33
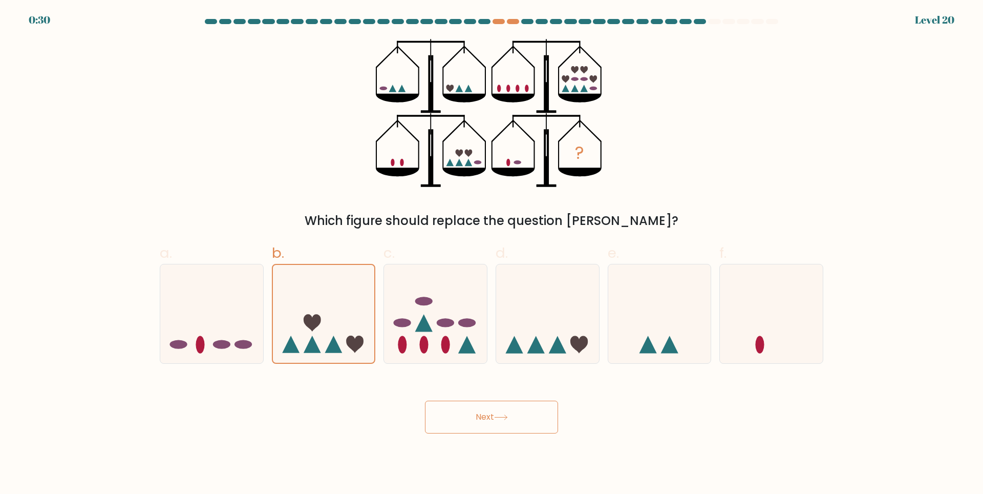
click at [514, 403] on button "Next" at bounding box center [491, 417] width 133 height 33
click at [515, 410] on button "Next" at bounding box center [491, 417] width 133 height 33
click at [477, 418] on button "Next" at bounding box center [491, 417] width 133 height 33
drag, startPoint x: 477, startPoint y: 418, endPoint x: 460, endPoint y: 418, distance: 16.4
click at [476, 418] on button "Next" at bounding box center [491, 417] width 133 height 33
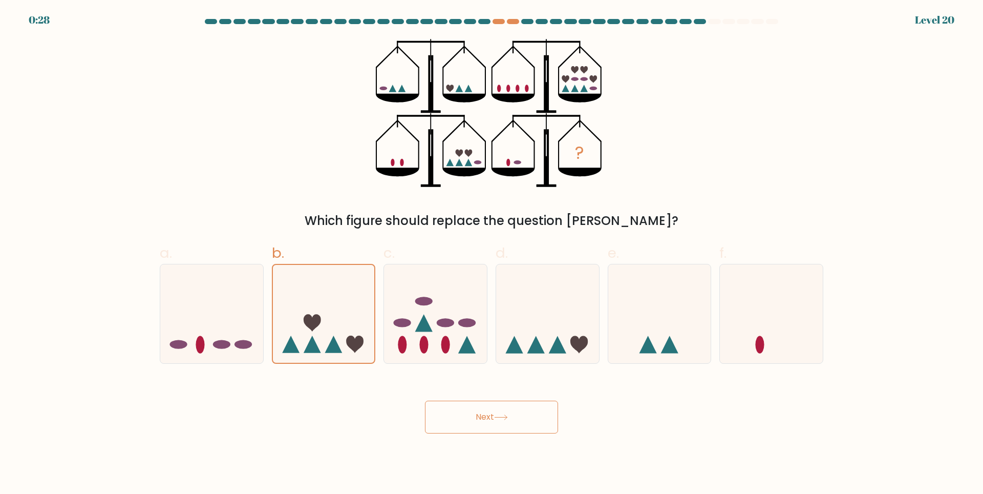
drag, startPoint x: 460, startPoint y: 418, endPoint x: 474, endPoint y: 418, distance: 13.3
click at [459, 418] on button "Next" at bounding box center [491, 417] width 133 height 33
drag, startPoint x: 474, startPoint y: 418, endPoint x: 502, endPoint y: 421, distance: 28.8
click at [502, 421] on button "Next" at bounding box center [491, 417] width 133 height 33
click at [504, 421] on button "Next" at bounding box center [491, 417] width 133 height 33
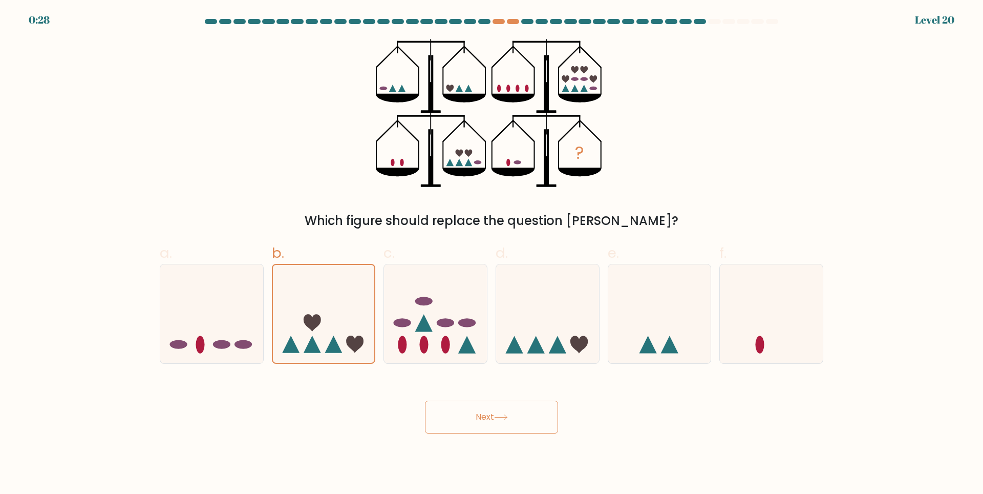
click at [503, 422] on button "Next" at bounding box center [491, 417] width 133 height 33
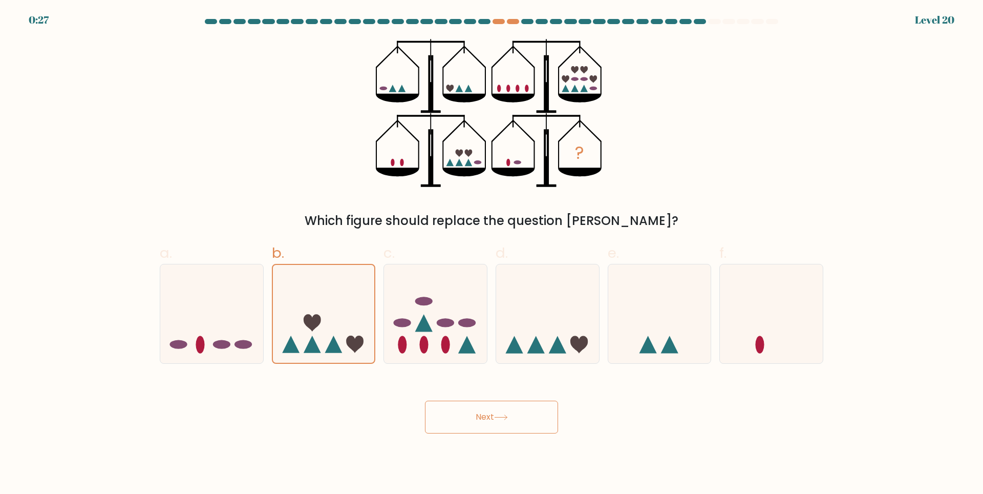
drag, startPoint x: 511, startPoint y: 421, endPoint x: 532, endPoint y: 421, distance: 21.0
click at [526, 421] on button "Next" at bounding box center [491, 417] width 133 height 33
drag, startPoint x: 537, startPoint y: 425, endPoint x: 470, endPoint y: 414, distance: 68.0
click at [486, 419] on button "Next" at bounding box center [491, 417] width 133 height 33
drag, startPoint x: 470, startPoint y: 414, endPoint x: 569, endPoint y: 437, distance: 101.5
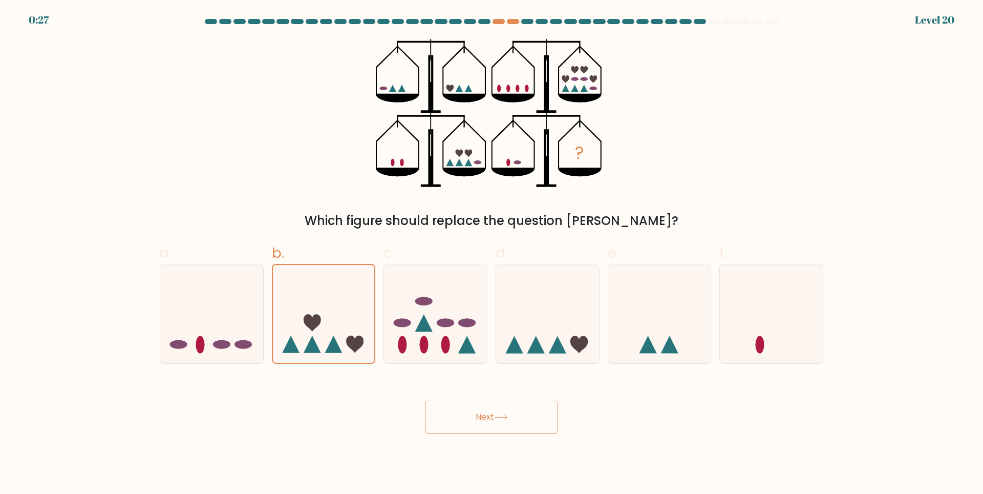
click at [566, 436] on body "0:27 Level 20" at bounding box center [491, 247] width 983 height 494
click at [508, 429] on button "Next" at bounding box center [491, 417] width 133 height 33
click at [482, 427] on button "Next" at bounding box center [491, 417] width 133 height 33
drag, startPoint x: 537, startPoint y: 426, endPoint x: 491, endPoint y: 424, distance: 46.1
click at [489, 428] on button "Next" at bounding box center [491, 417] width 133 height 33
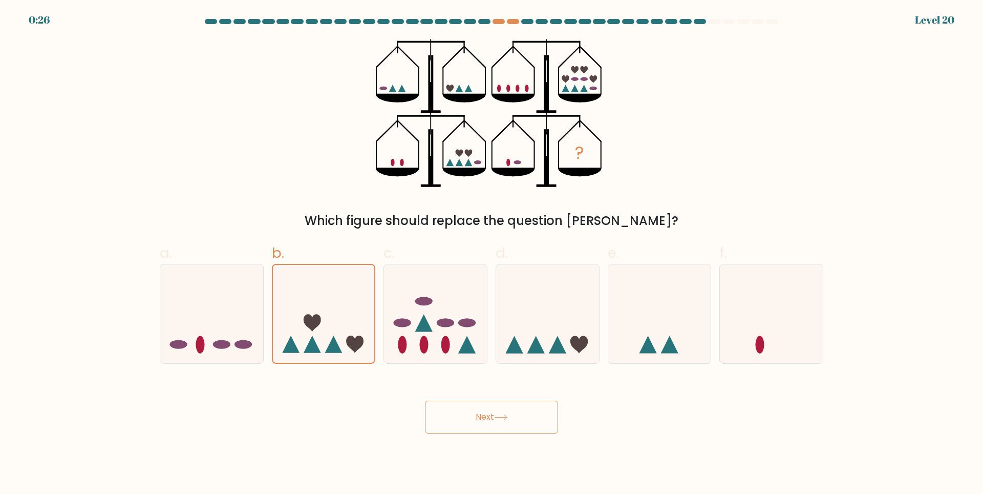
click at [491, 424] on button "Next" at bounding box center [491, 417] width 133 height 33
drag, startPoint x: 491, startPoint y: 424, endPoint x: 500, endPoint y: 423, distance: 9.3
click at [492, 424] on button "Next" at bounding box center [491, 417] width 133 height 33
drag, startPoint x: 501, startPoint y: 423, endPoint x: 805, endPoint y: 493, distance: 311.6
click at [507, 424] on button "Next" at bounding box center [491, 417] width 133 height 33
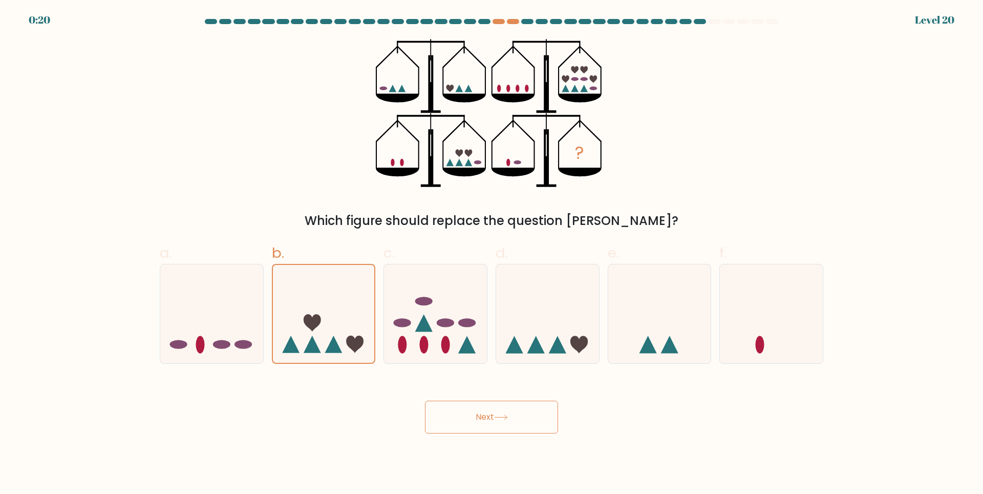
click at [481, 418] on button "Next" at bounding box center [491, 417] width 133 height 33
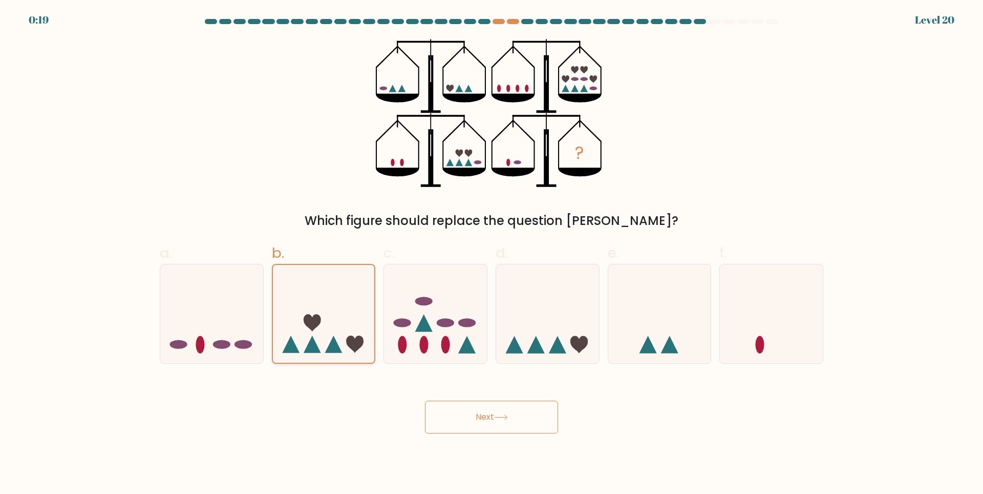
click at [308, 304] on icon at bounding box center [324, 313] width 102 height 85
click at [492, 254] on input "b." at bounding box center [492, 250] width 1 height 7
click at [321, 322] on icon at bounding box center [324, 313] width 102 height 85
click at [492, 254] on input "b." at bounding box center [492, 250] width 1 height 7
click at [247, 314] on icon at bounding box center [211, 313] width 103 height 85
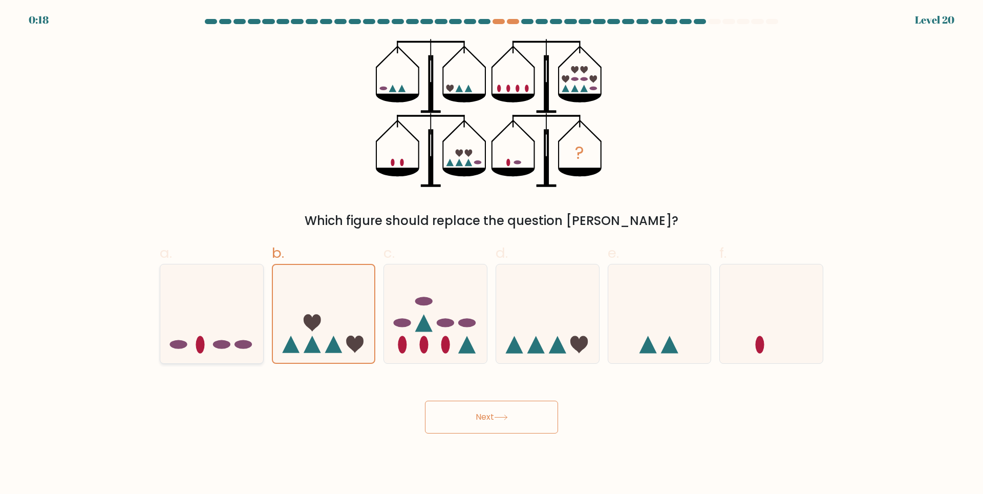
click at [492, 254] on input "a." at bounding box center [492, 250] width 1 height 7
radio input "true"
click at [300, 311] on icon at bounding box center [323, 313] width 103 height 85
click at [492, 254] on input "b." at bounding box center [492, 250] width 1 height 7
radio input "true"
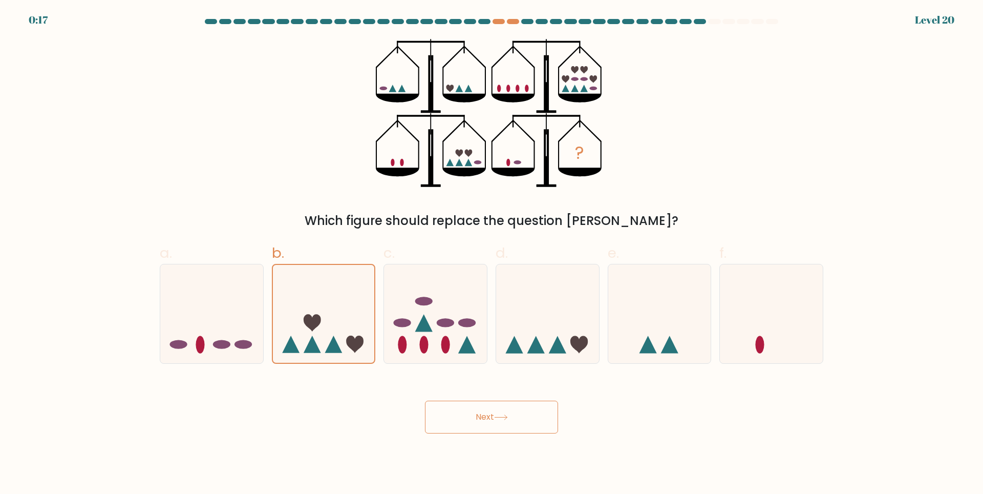
click at [470, 410] on button "Next" at bounding box center [491, 417] width 133 height 33
drag, startPoint x: 470, startPoint y: 410, endPoint x: 562, endPoint y: 426, distance: 93.6
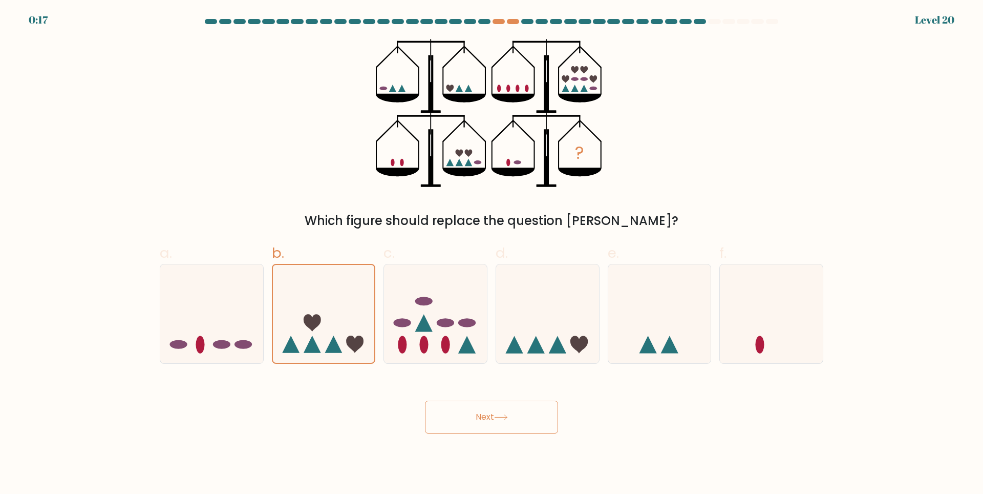
click at [480, 413] on button "Next" at bounding box center [491, 417] width 133 height 33
click at [562, 426] on div "Next" at bounding box center [492, 404] width 676 height 57
click at [535, 423] on button "Next" at bounding box center [491, 417] width 133 height 33
drag, startPoint x: 535, startPoint y: 423, endPoint x: 460, endPoint y: 413, distance: 74.8
click at [518, 419] on button "Next" at bounding box center [491, 417] width 133 height 33
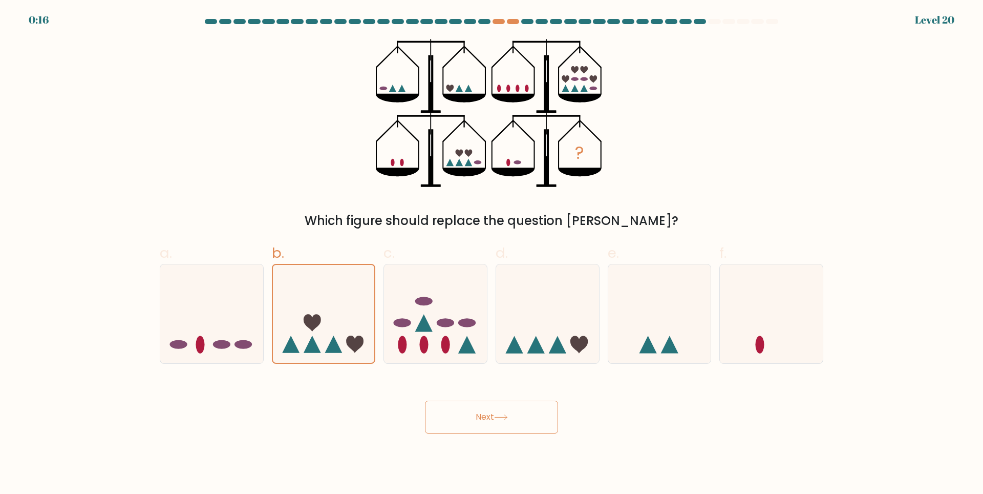
drag, startPoint x: 458, startPoint y: 413, endPoint x: 535, endPoint y: 415, distance: 76.9
click at [461, 413] on button "Next" at bounding box center [491, 417] width 133 height 33
drag, startPoint x: 535, startPoint y: 415, endPoint x: 481, endPoint y: 412, distance: 53.9
click at [522, 413] on button "Next" at bounding box center [491, 417] width 133 height 33
drag, startPoint x: 481, startPoint y: 412, endPoint x: 488, endPoint y: 412, distance: 6.7
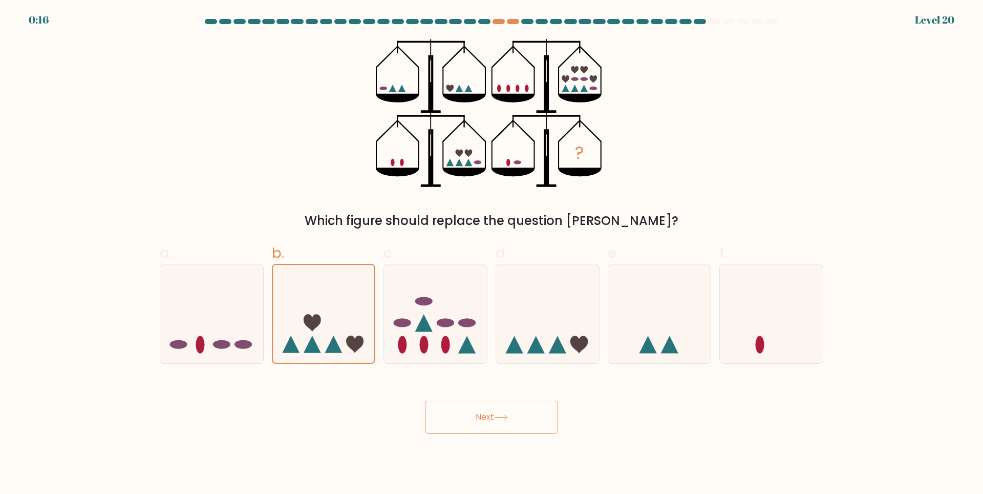
click at [488, 412] on button "Next" at bounding box center [491, 417] width 133 height 33
drag, startPoint x: 487, startPoint y: 412, endPoint x: 530, endPoint y: 419, distance: 43.1
click at [498, 412] on button "Next" at bounding box center [491, 417] width 133 height 33
drag, startPoint x: 530, startPoint y: 419, endPoint x: 468, endPoint y: 418, distance: 61.5
click at [468, 419] on button "Next" at bounding box center [491, 417] width 133 height 33
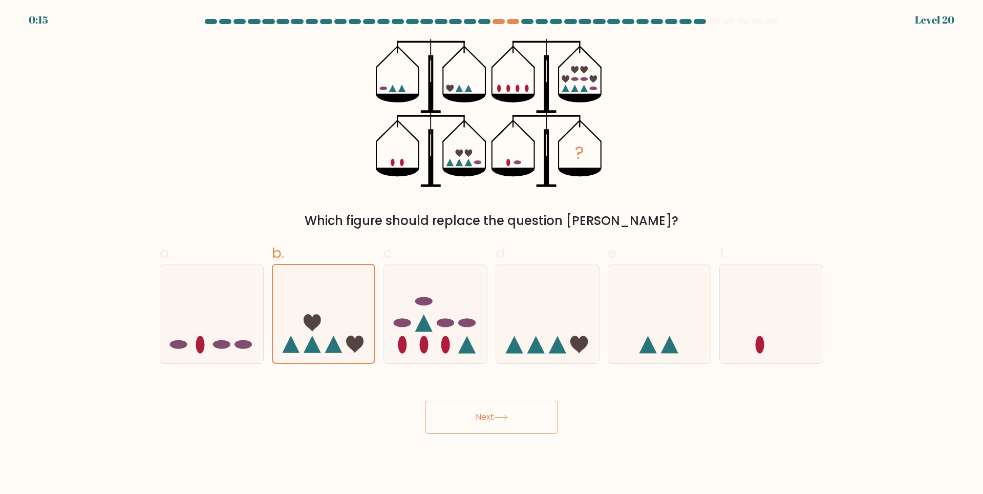
click at [486, 419] on button "Next" at bounding box center [491, 417] width 133 height 33
click at [519, 418] on button "Next" at bounding box center [491, 417] width 133 height 33
click at [479, 418] on button "Next" at bounding box center [491, 417] width 133 height 33
drag, startPoint x: 487, startPoint y: 421, endPoint x: 529, endPoint y: 424, distance: 42.6
click at [457, 421] on button "Next" at bounding box center [491, 417] width 133 height 33
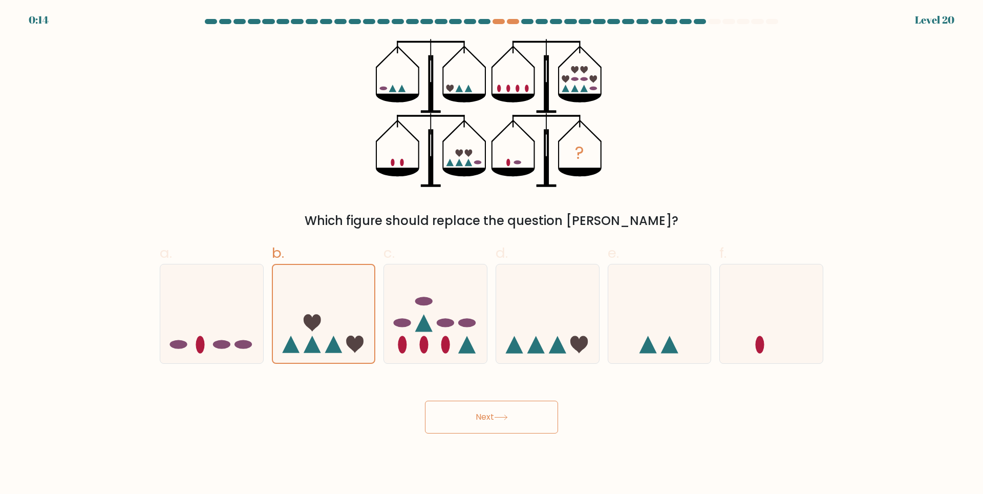
drag, startPoint x: 535, startPoint y: 424, endPoint x: 464, endPoint y: 418, distance: 71.5
click at [468, 419] on button "Next" at bounding box center [491, 417] width 133 height 33
drag, startPoint x: 532, startPoint y: 429, endPoint x: 513, endPoint y: 426, distance: 18.7
click at [532, 429] on button "Next" at bounding box center [491, 417] width 133 height 33
drag, startPoint x: 498, startPoint y: 422, endPoint x: 518, endPoint y: 423, distance: 20.0
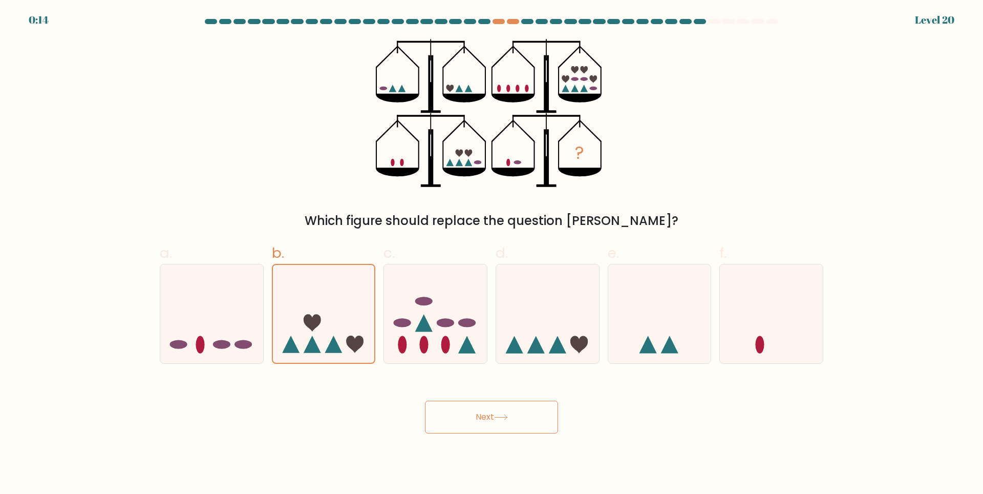
click at [516, 423] on button "Next" at bounding box center [491, 417] width 133 height 33
drag, startPoint x: 473, startPoint y: 423, endPoint x: 493, endPoint y: 422, distance: 20.5
click at [474, 422] on button "Next" at bounding box center [491, 417] width 133 height 33
drag, startPoint x: 493, startPoint y: 422, endPoint x: 467, endPoint y: 423, distance: 26.1
click at [465, 424] on button "Next" at bounding box center [491, 417] width 133 height 33
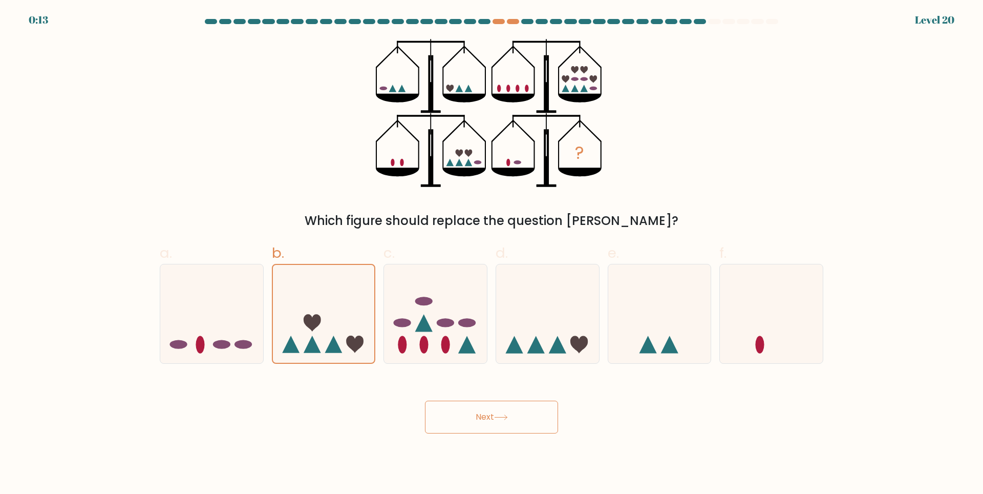
click at [467, 423] on button "Next" at bounding box center [491, 417] width 133 height 33
click at [425, 401] on button "Next" at bounding box center [491, 417] width 133 height 33
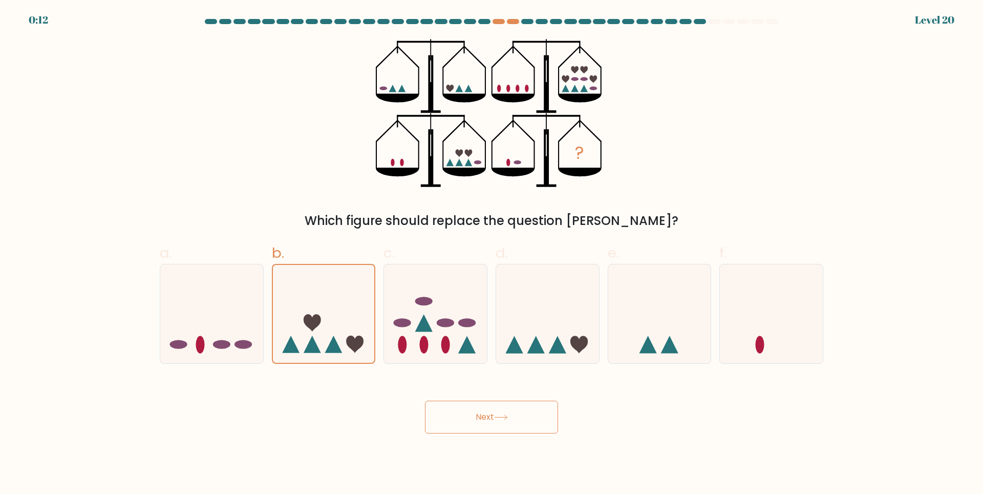
click at [425, 401] on button "Next" at bounding box center [491, 417] width 133 height 33
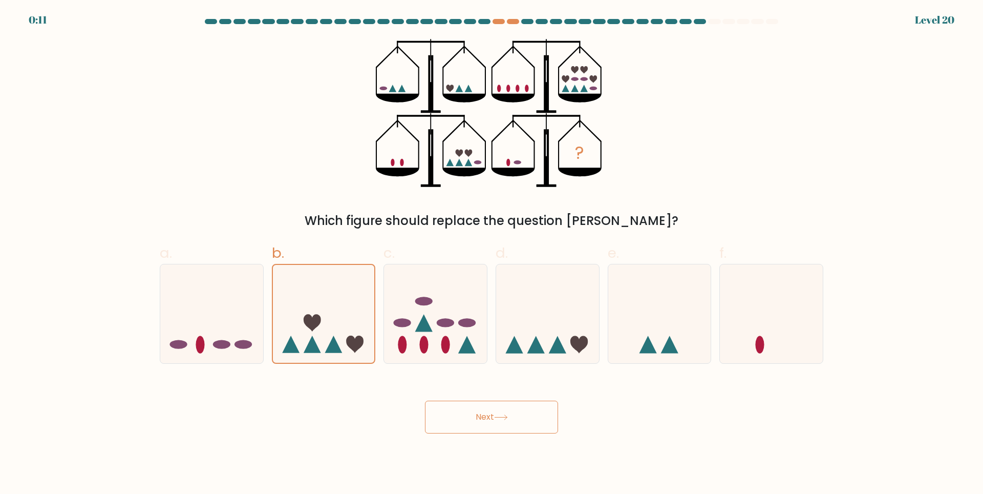
click at [425, 401] on button "Next" at bounding box center [491, 417] width 133 height 33
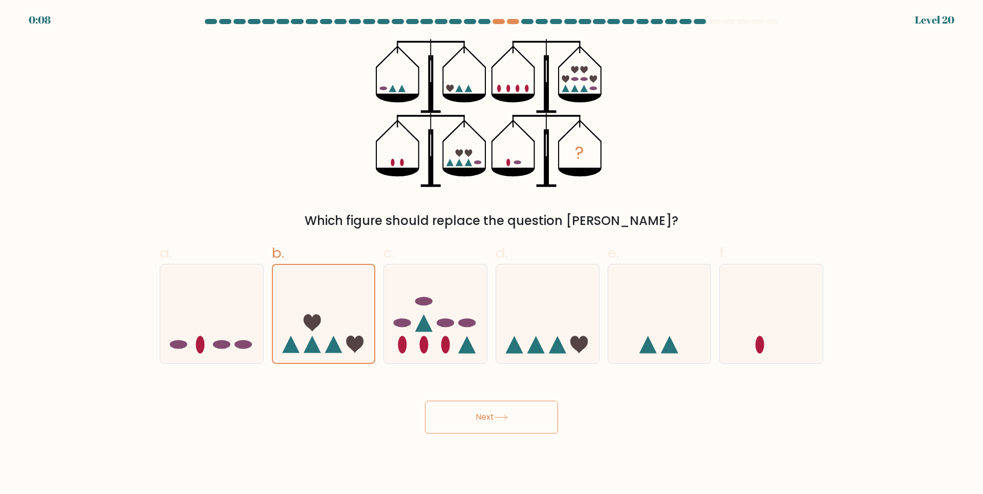
click at [467, 423] on button "Next" at bounding box center [491, 417] width 133 height 33
click at [475, 414] on button "Next" at bounding box center [491, 417] width 133 height 33
click at [475, 416] on button "Next" at bounding box center [491, 417] width 133 height 33
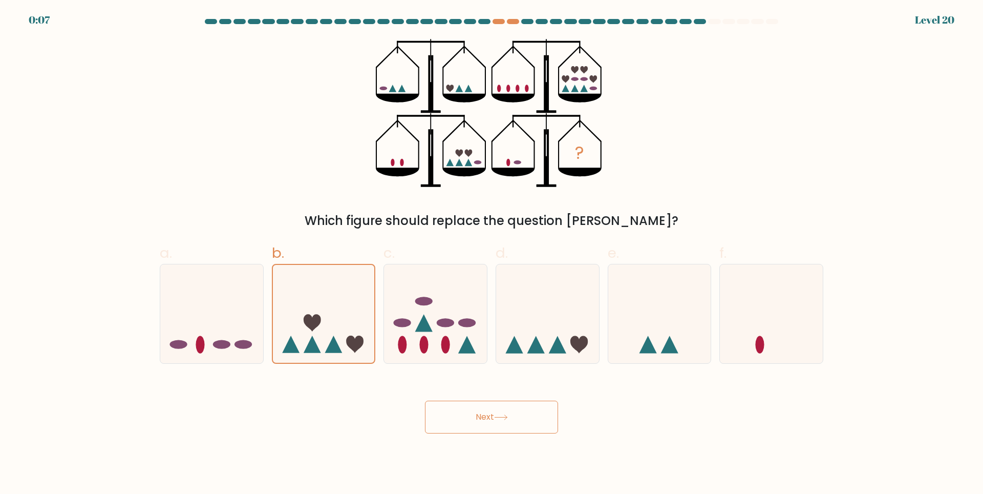
click at [475, 416] on button "Next" at bounding box center [491, 417] width 133 height 33
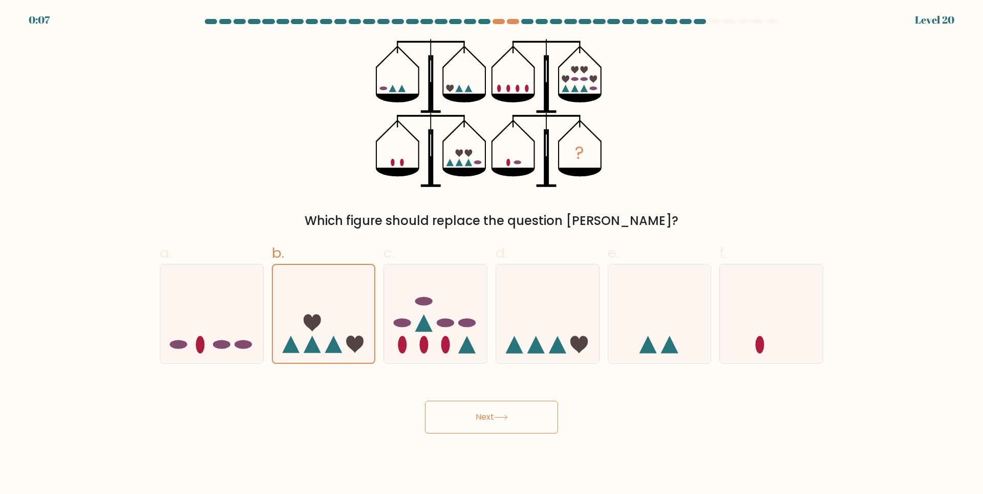
click at [475, 416] on button "Next" at bounding box center [491, 417] width 133 height 33
drag, startPoint x: 447, startPoint y: 328, endPoint x: 463, endPoint y: 382, distance: 56.6
click at [447, 328] on icon at bounding box center [435, 313] width 103 height 85
click at [492, 254] on input "c." at bounding box center [492, 250] width 1 height 7
radio input "true"
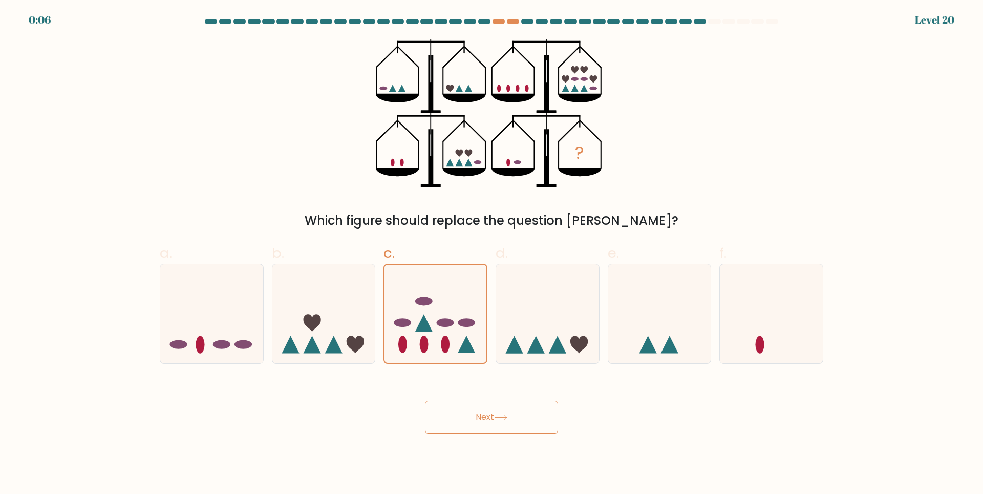
click at [482, 440] on body "0:06 Level 20" at bounding box center [491, 247] width 983 height 494
click at [480, 427] on button "Next" at bounding box center [491, 417] width 133 height 33
drag, startPoint x: 480, startPoint y: 427, endPoint x: 521, endPoint y: 372, distance: 68.4
click at [481, 425] on button "Next" at bounding box center [491, 417] width 133 height 33
click at [530, 353] on icon at bounding box center [547, 313] width 103 height 85
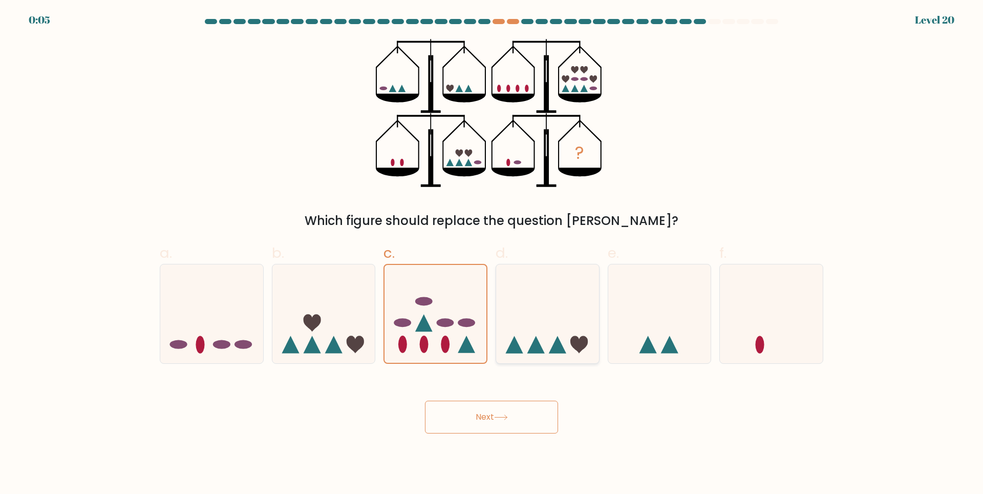
click at [492, 254] on input "d." at bounding box center [492, 250] width 1 height 7
radio input "true"
click at [533, 408] on button "Next" at bounding box center [491, 417] width 133 height 33
drag, startPoint x: 533, startPoint y: 408, endPoint x: 541, endPoint y: 406, distance: 8.8
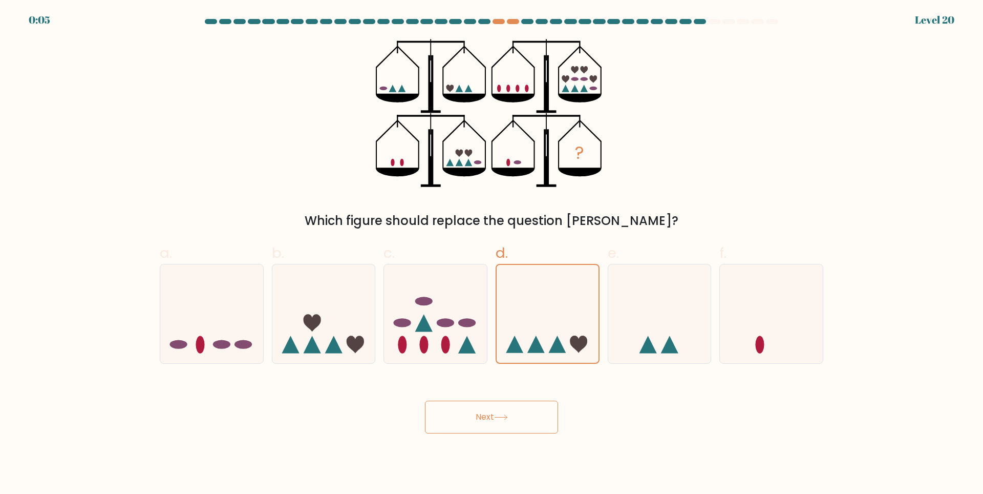
click at [536, 408] on button "Next" at bounding box center [491, 417] width 133 height 33
click at [644, 343] on icon at bounding box center [659, 313] width 103 height 85
click at [492, 254] on input "e." at bounding box center [492, 250] width 1 height 7
radio input "true"
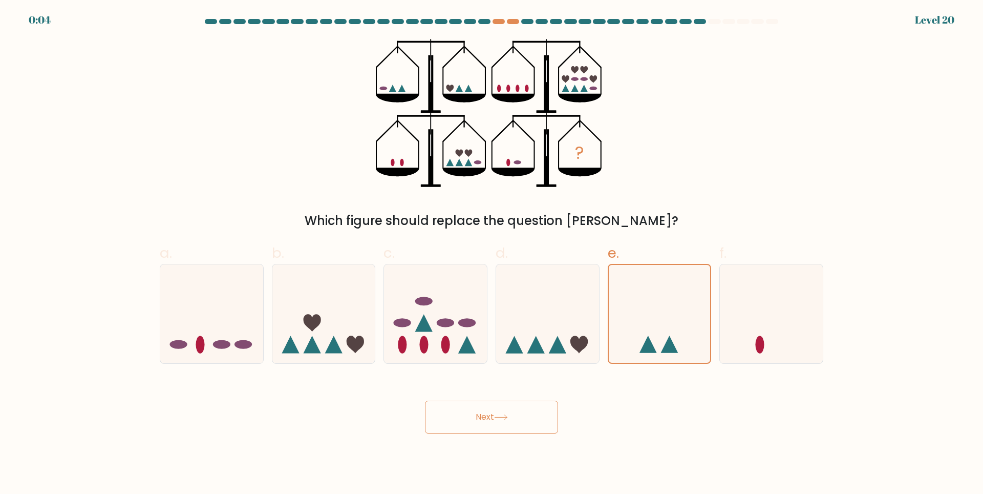
drag
click at [566, 417] on div "Next" at bounding box center [492, 404] width 676 height 57
click at [534, 403] on button "Next" at bounding box center [491, 417] width 133 height 33
click at [531, 404] on button "Next" at bounding box center [491, 417] width 133 height 33
click at [229, 336] on icon at bounding box center [211, 313] width 103 height 85
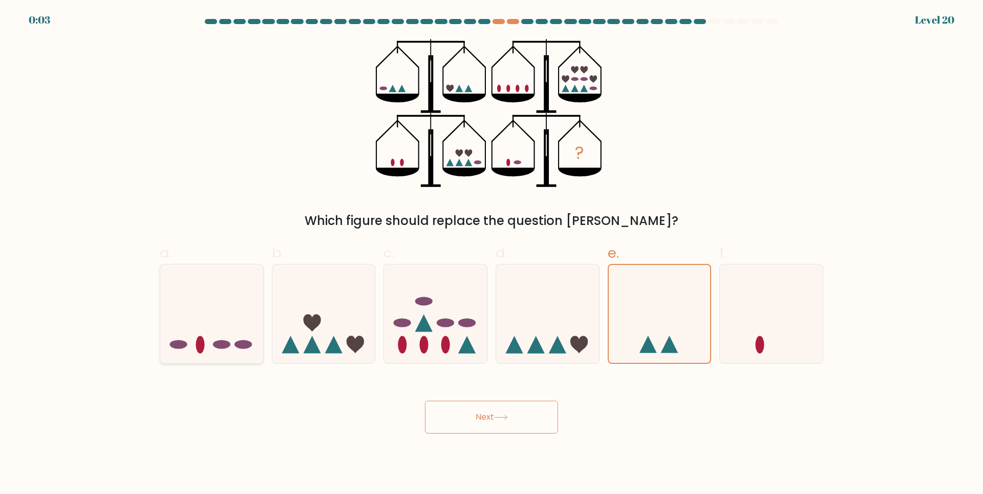
click at [492, 254] on input "a." at bounding box center [492, 250] width 1 height 7
radio input "true"
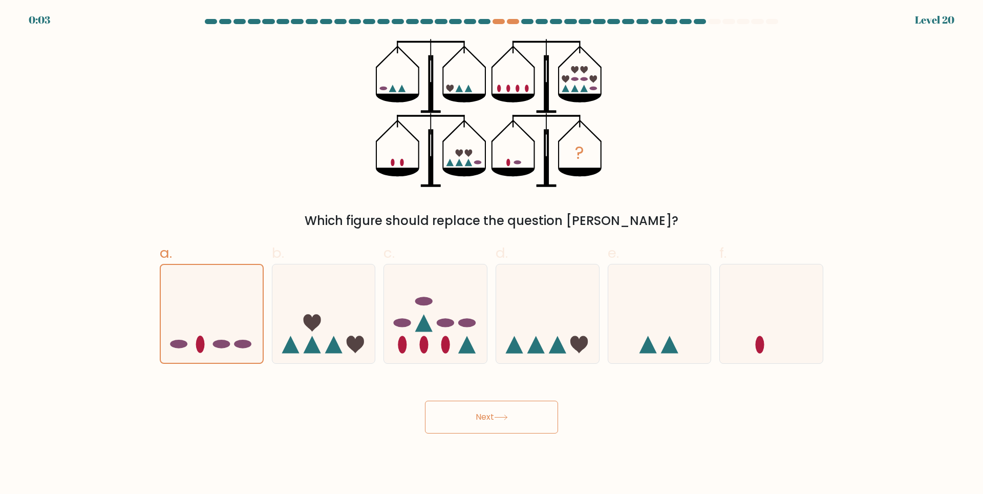
click at [445, 428] on button "Next" at bounding box center [491, 417] width 133 height 33
click at [331, 307] on icon at bounding box center [323, 313] width 103 height 85
click at [492, 254] on input "b." at bounding box center [492, 250] width 1 height 7
radio input "true"
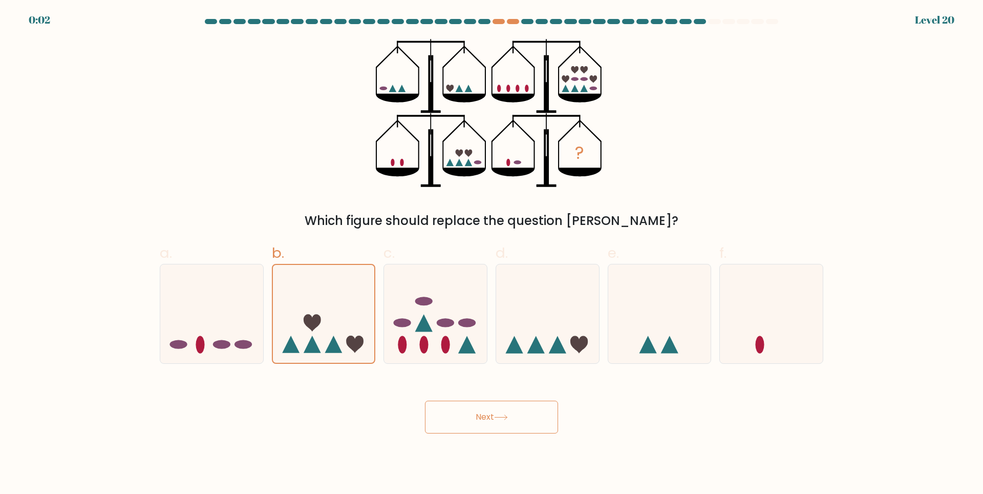
click at [459, 426] on button "Next" at bounding box center [491, 417] width 133 height 33
click at [459, 425] on button "Next" at bounding box center [491, 417] width 133 height 33
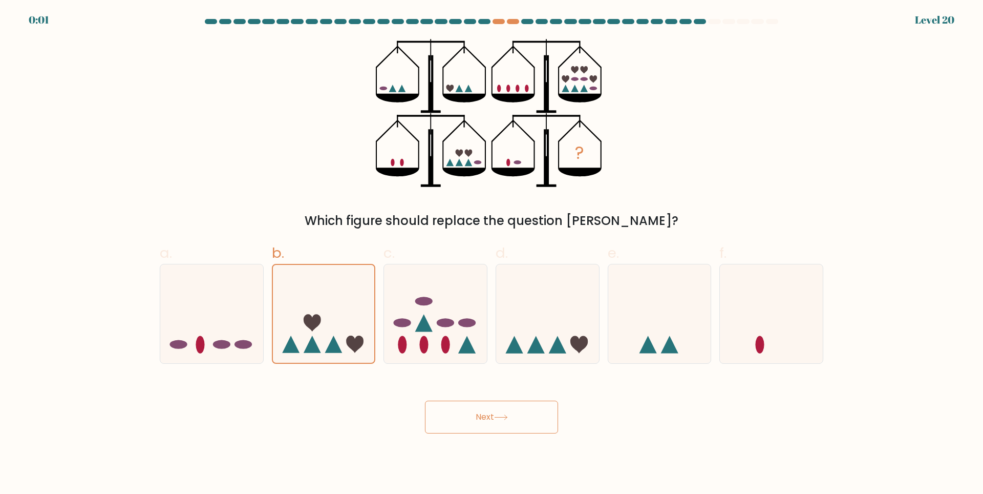
click at [459, 425] on button "Next" at bounding box center [491, 417] width 133 height 33
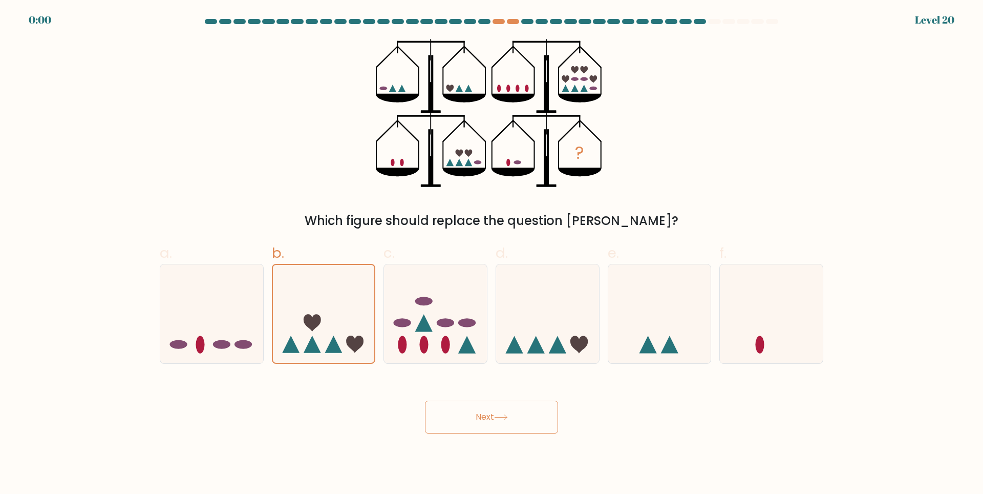
click at [459, 425] on button "Next" at bounding box center [491, 417] width 133 height 33
click at [459, 425] on div "Next" at bounding box center [492, 404] width 676 height 57
click at [501, 438] on body "EXPIRED Level 20" at bounding box center [491, 247] width 983 height 494
